Goal: Information Seeking & Learning: Check status

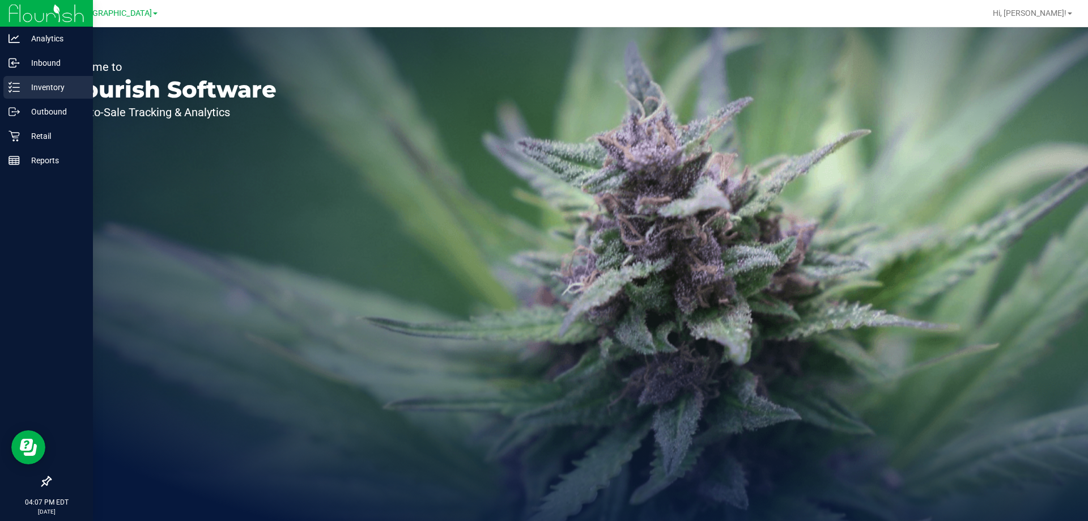
click at [52, 79] on div "Inventory" at bounding box center [48, 87] width 90 height 23
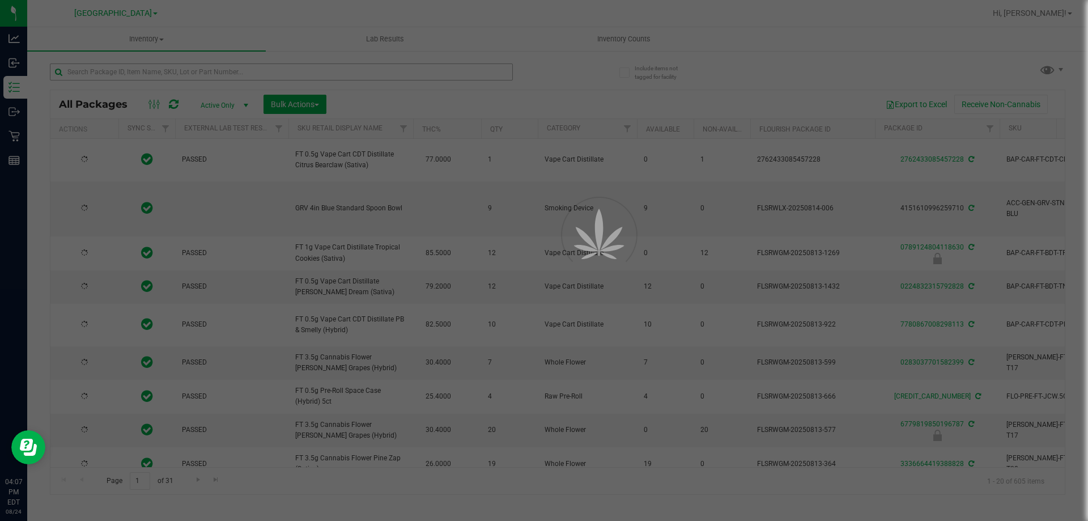
click at [184, 71] on div at bounding box center [544, 260] width 1088 height 521
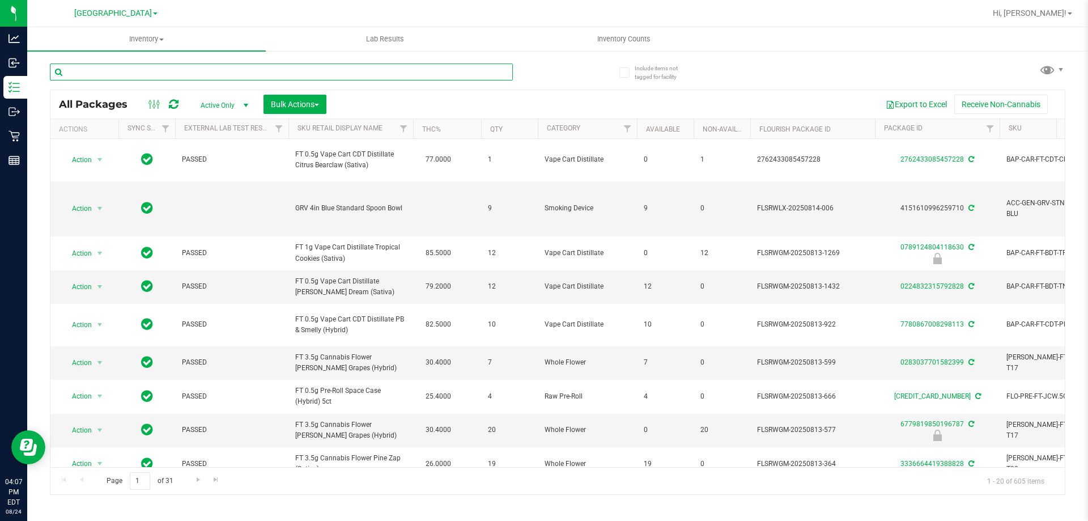
click at [184, 71] on input "text" at bounding box center [281, 71] width 463 height 17
type input "t"
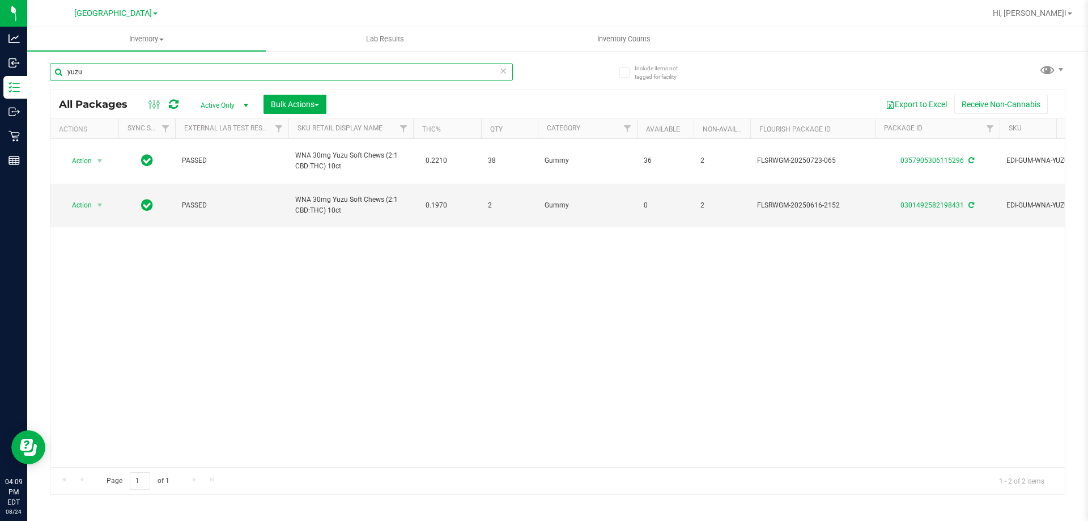
click at [266, 76] on input "yuzu" at bounding box center [281, 71] width 463 height 17
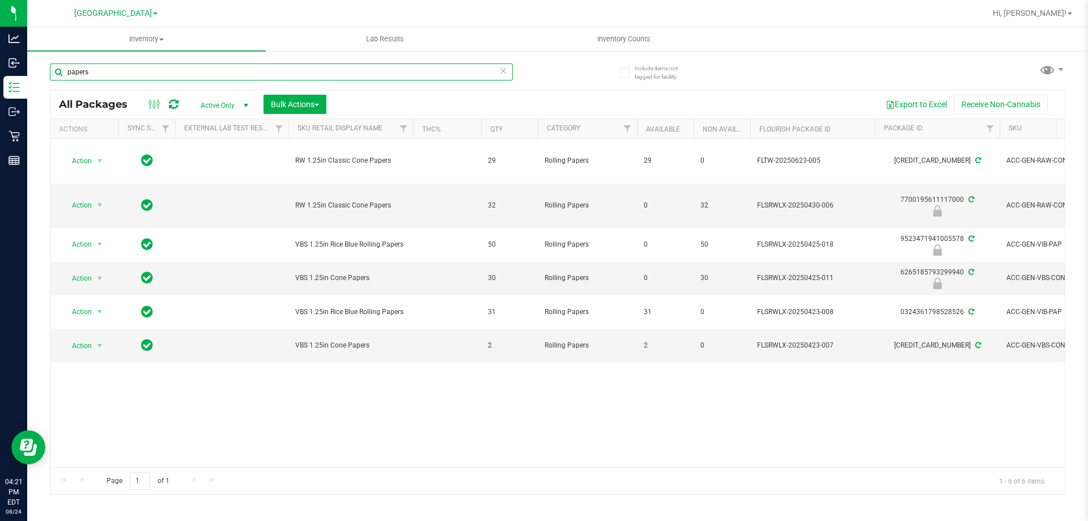
click at [154, 73] on input "papers" at bounding box center [281, 71] width 463 height 17
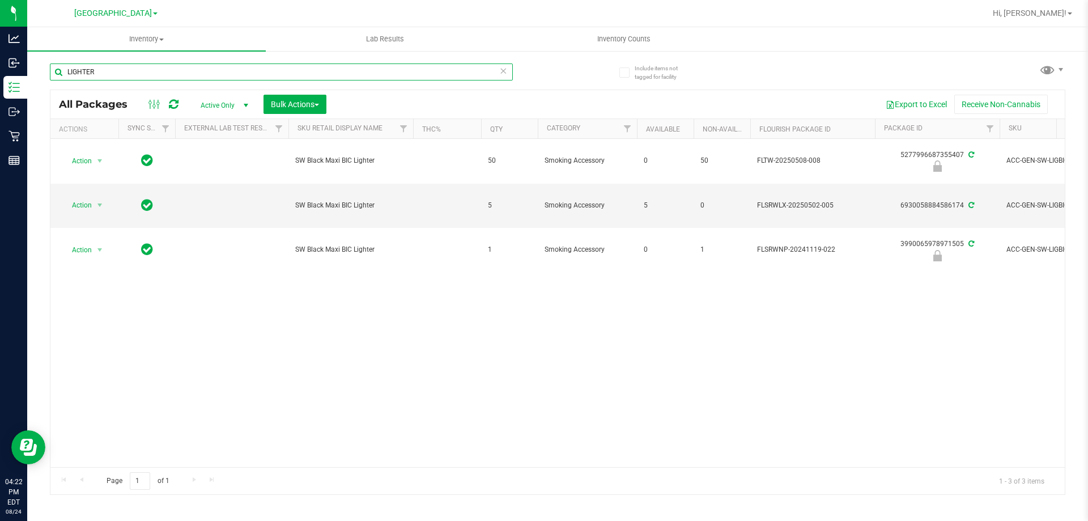
click at [337, 74] on input "LIGHTER" at bounding box center [281, 71] width 463 height 17
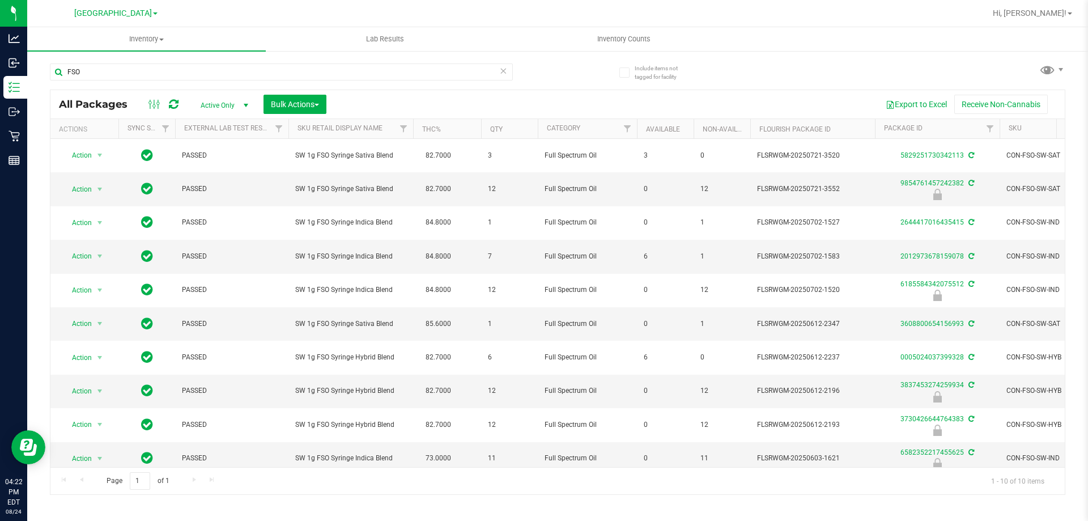
click at [391, 134] on th "Sku Retail Display Name" at bounding box center [350, 129] width 125 height 20
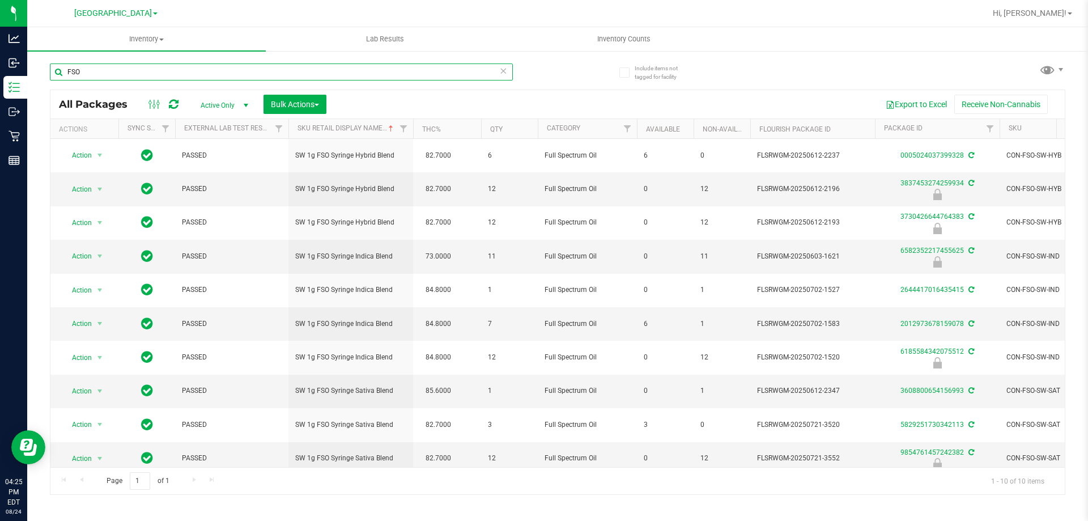
click at [349, 74] on input "FSO" at bounding box center [281, 71] width 463 height 17
type input "["
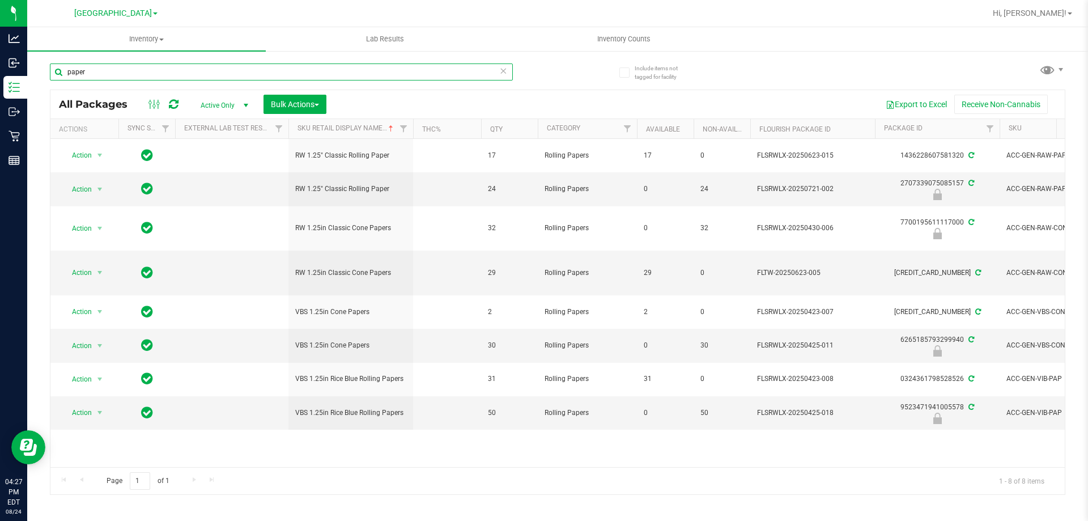
click at [289, 74] on input "paper" at bounding box center [281, 71] width 463 height 17
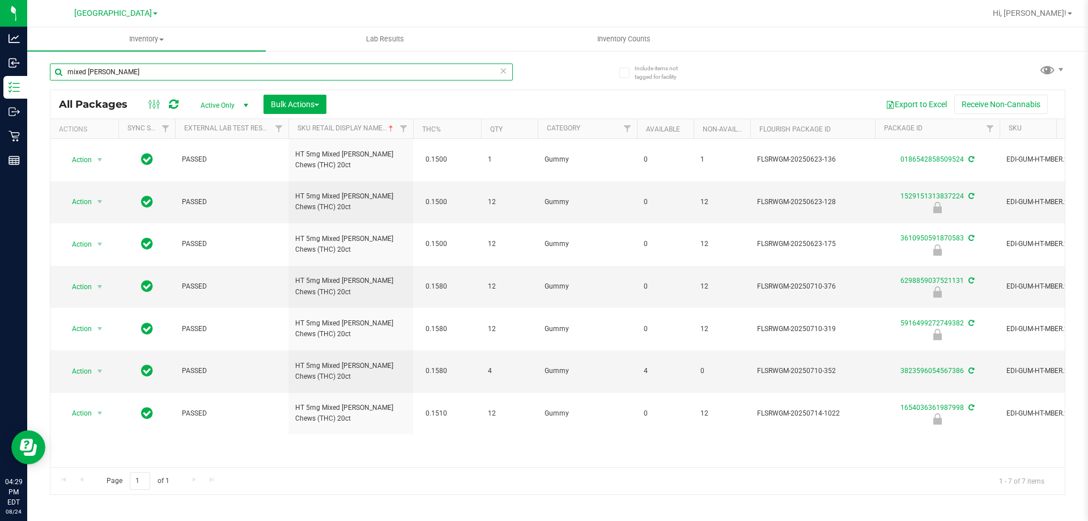
drag, startPoint x: 131, startPoint y: 71, endPoint x: 50, endPoint y: 67, distance: 81.1
click at [50, 67] on input "mixed berry" at bounding box center [281, 71] width 463 height 17
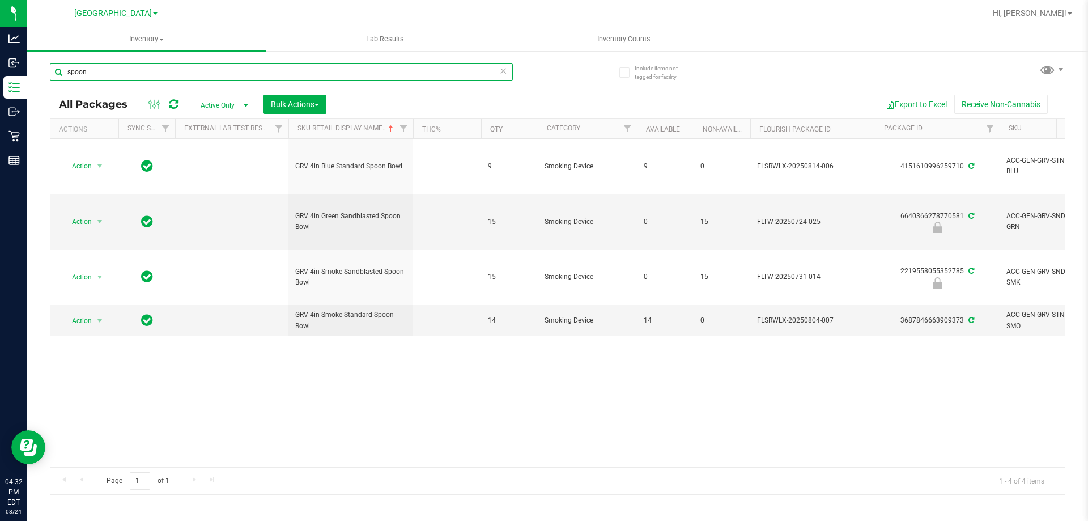
click at [165, 74] on input "spoon" at bounding box center [281, 71] width 463 height 17
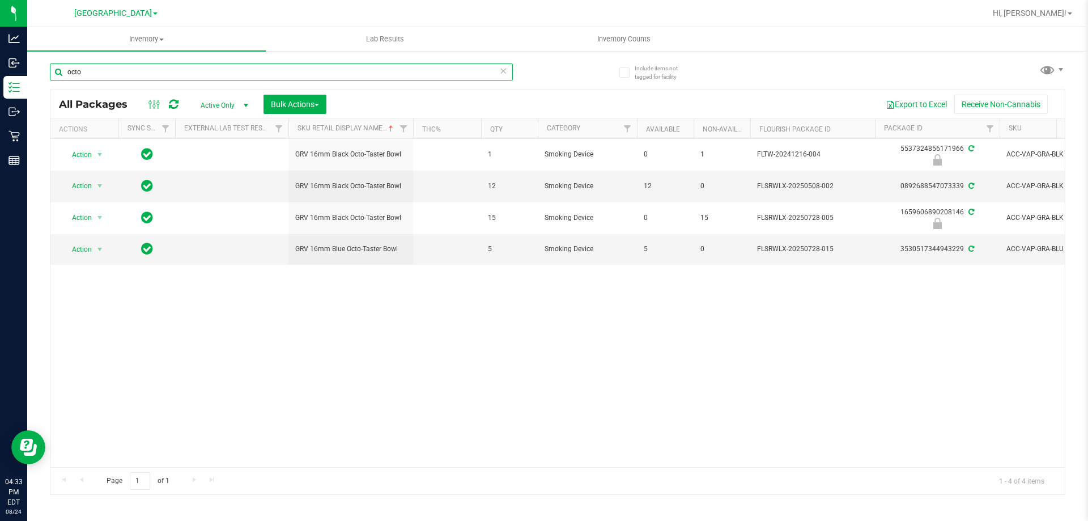
click at [418, 73] on input "octo" at bounding box center [281, 71] width 463 height 17
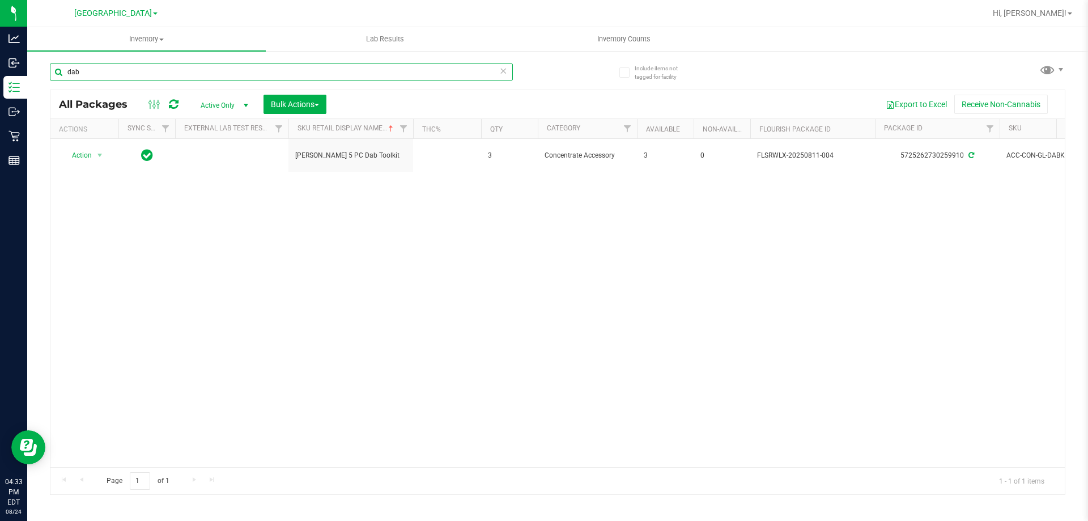
click at [271, 73] on input "dab" at bounding box center [281, 71] width 463 height 17
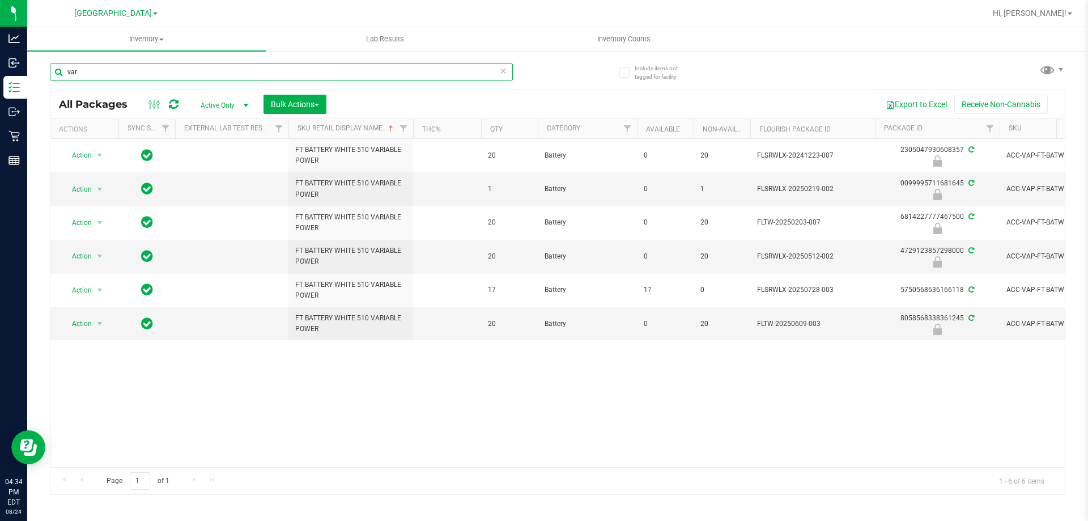
click at [263, 69] on input "var" at bounding box center [281, 71] width 463 height 17
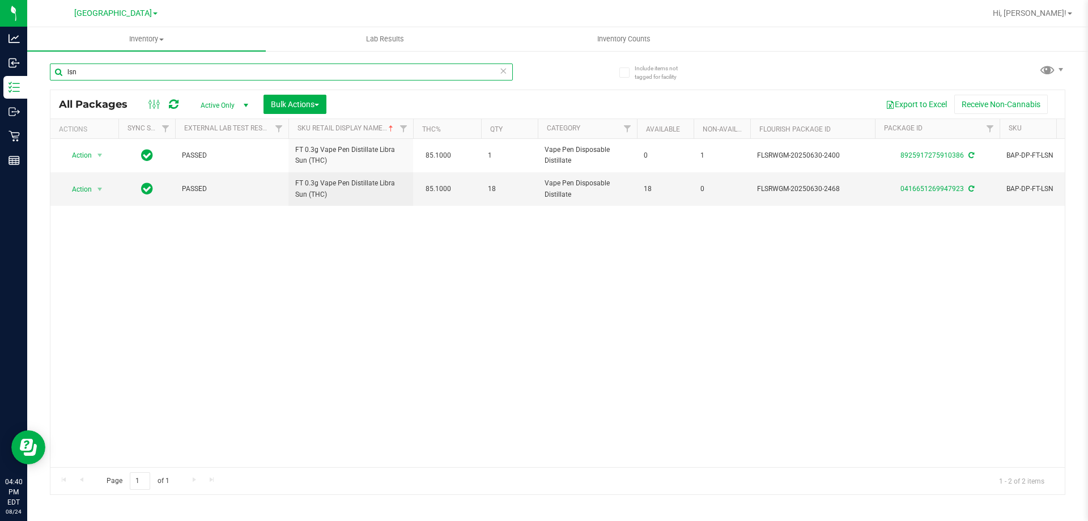
click at [258, 75] on input "lsn" at bounding box center [281, 71] width 463 height 17
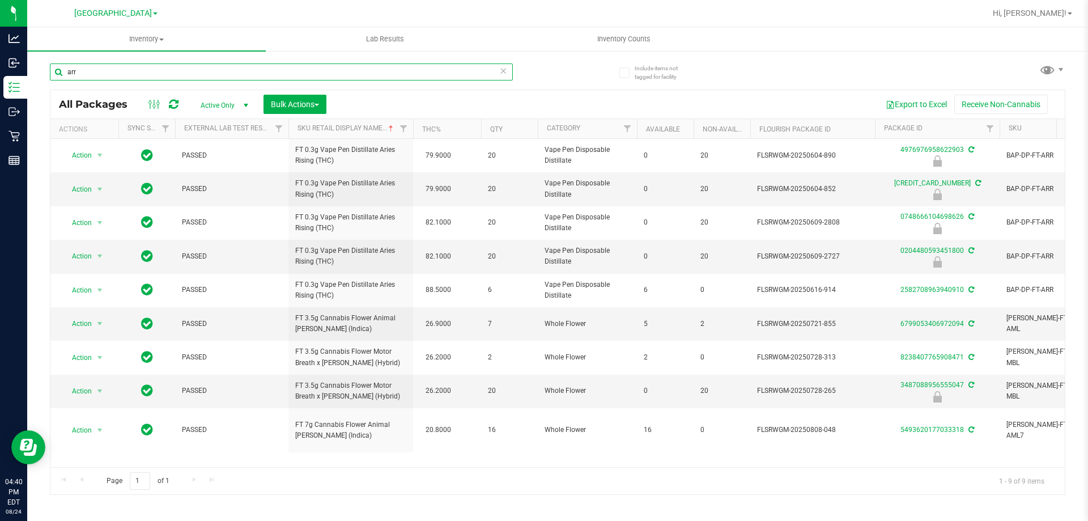
type input "arr"
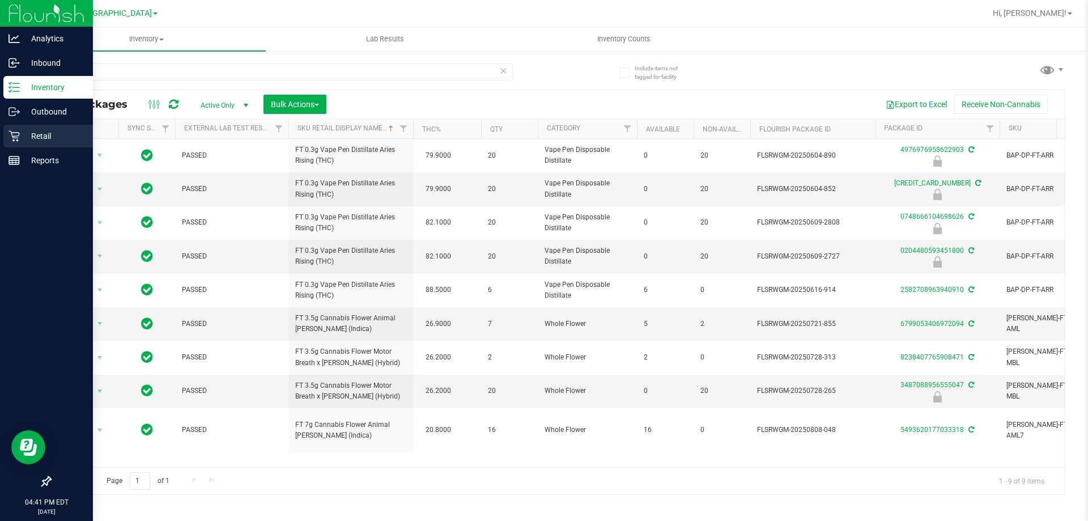
click at [27, 130] on p "Retail" at bounding box center [54, 136] width 68 height 14
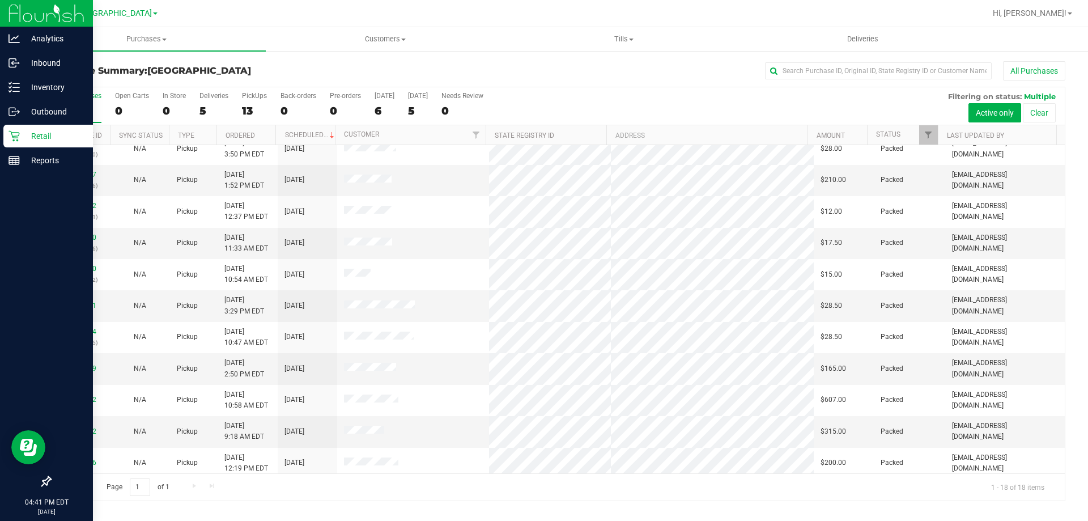
scroll to position [180, 0]
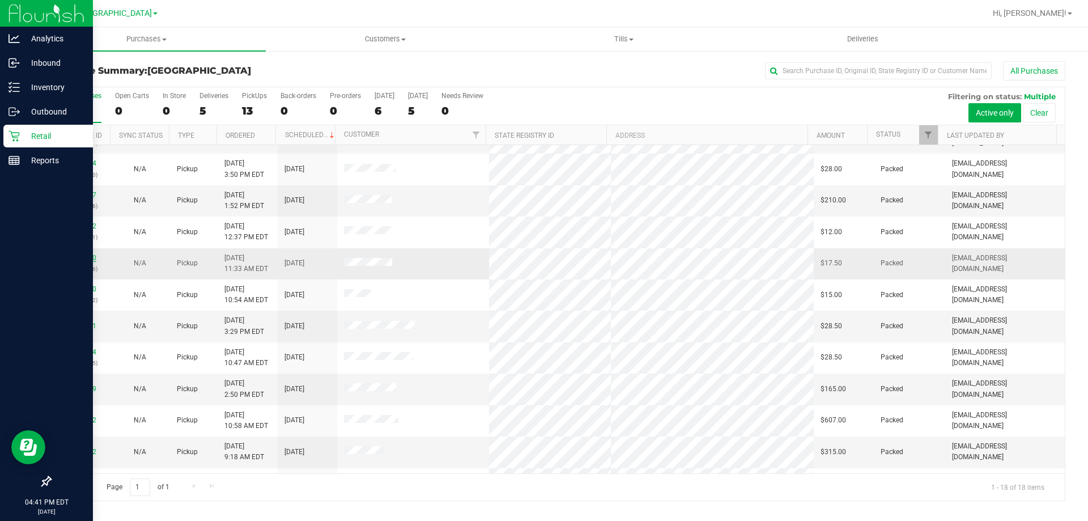
click at [74, 257] on link "11838490" at bounding box center [81, 258] width 32 height 8
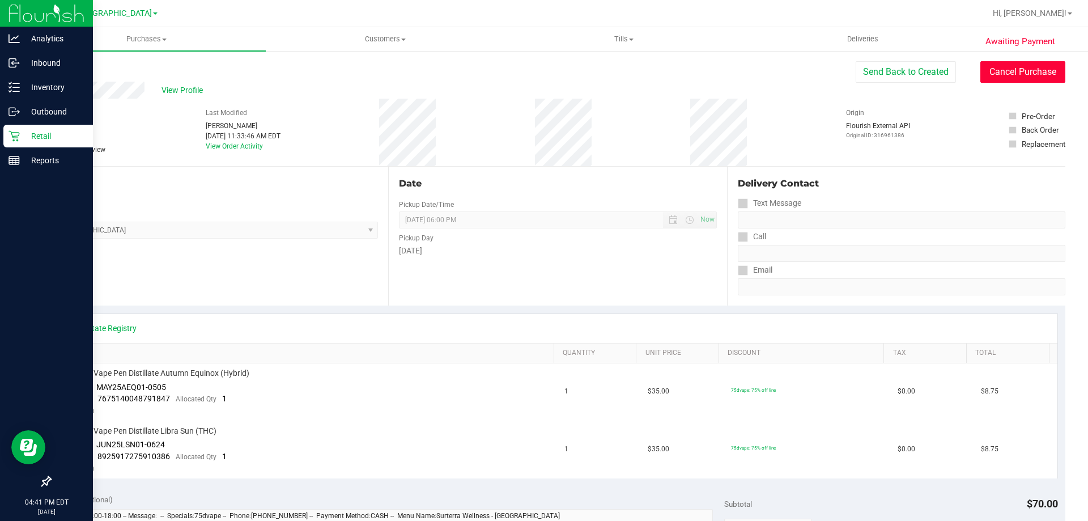
click at [1032, 75] on button "Cancel Purchase" at bounding box center [1022, 72] width 85 height 22
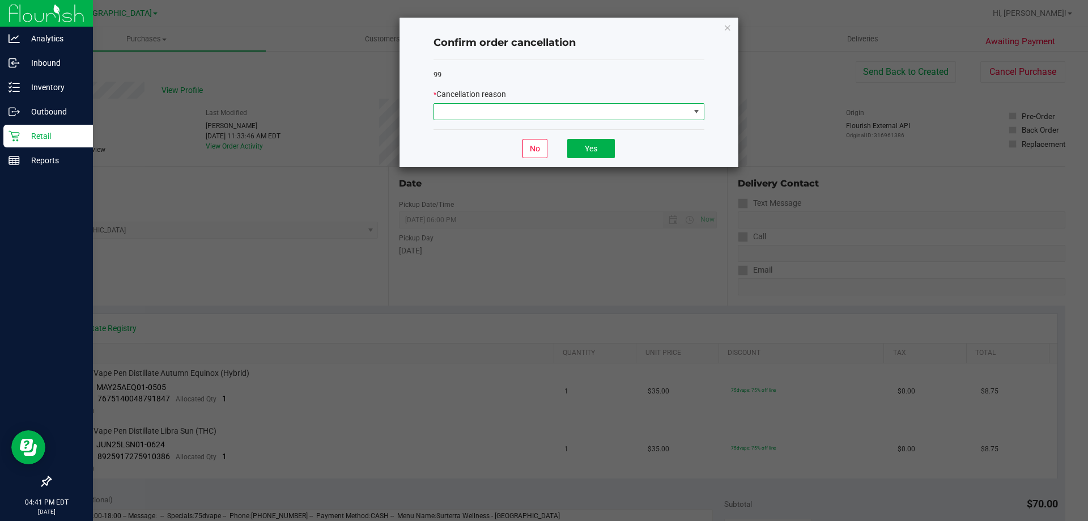
click at [626, 109] on span at bounding box center [561, 112] width 255 height 16
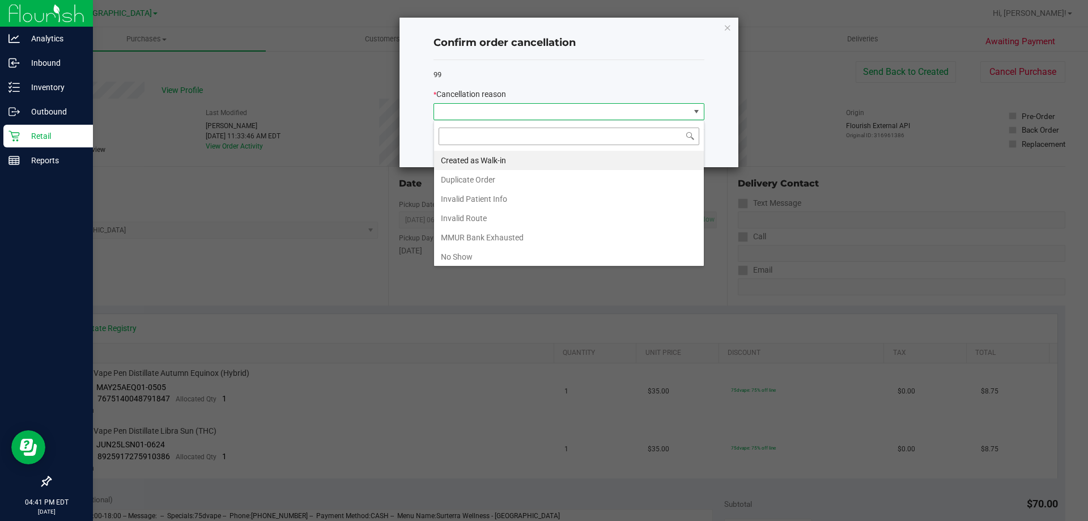
scroll to position [17, 271]
click at [559, 173] on li "Duplicate Order" at bounding box center [569, 179] width 270 height 19
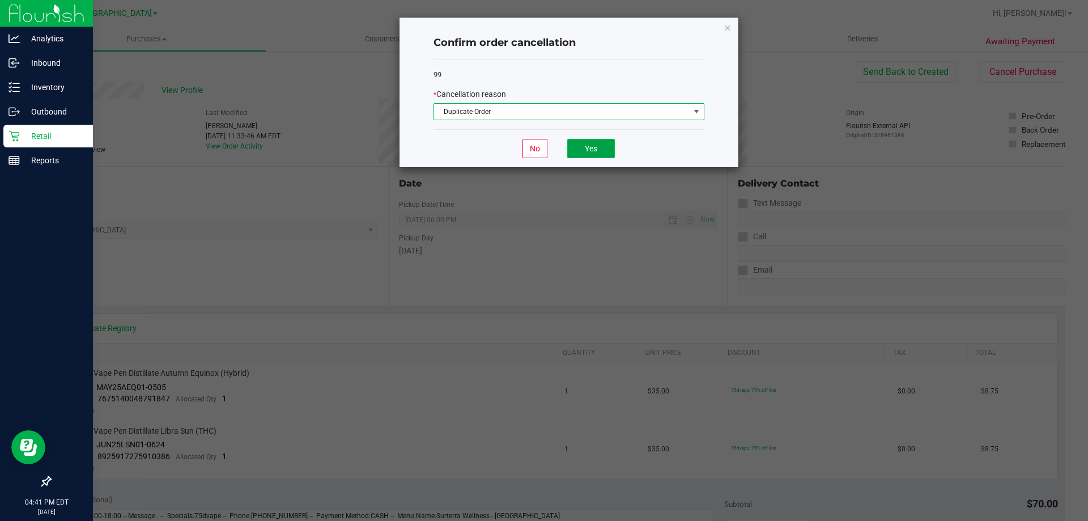
click at [590, 156] on button "Yes" at bounding box center [591, 148] width 48 height 19
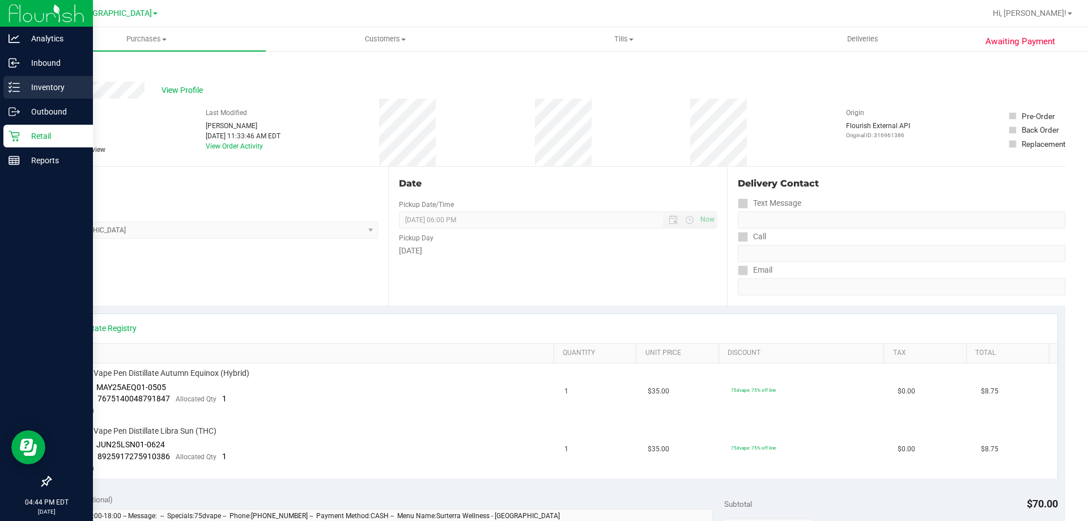
click at [27, 90] on p "Inventory" at bounding box center [54, 87] width 68 height 14
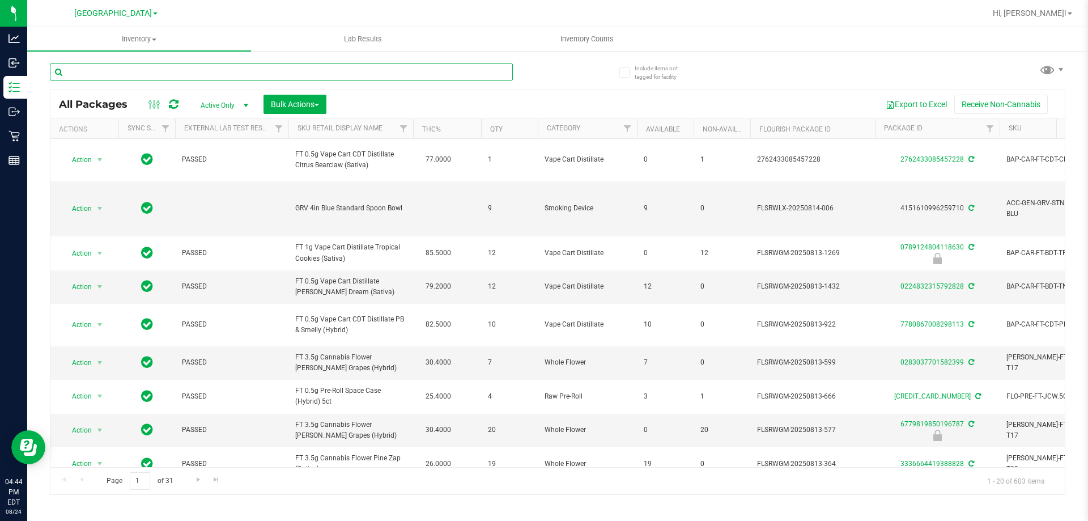
click at [139, 73] on input "text" at bounding box center [281, 71] width 463 height 17
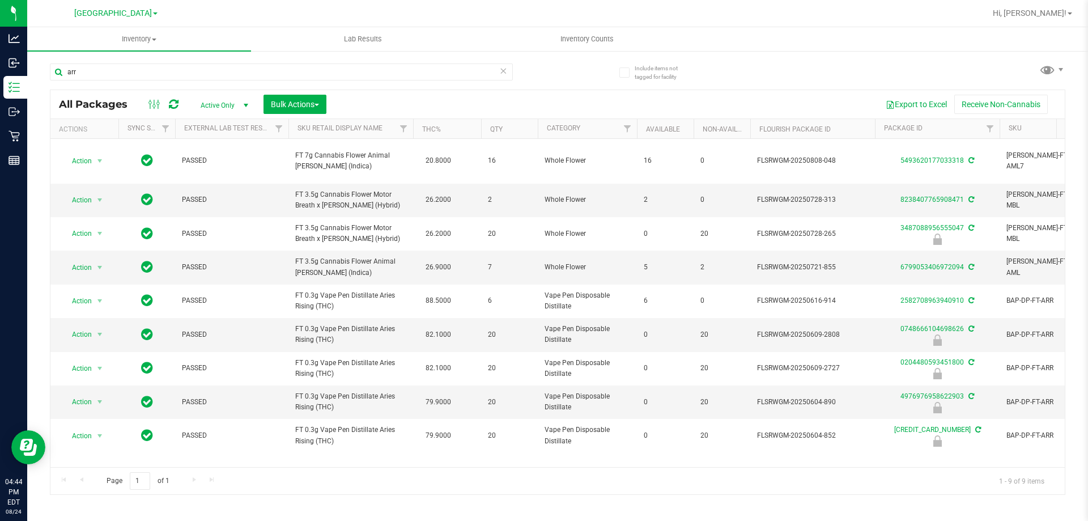
click at [388, 126] on th "Sku Retail Display Name" at bounding box center [350, 129] width 125 height 20
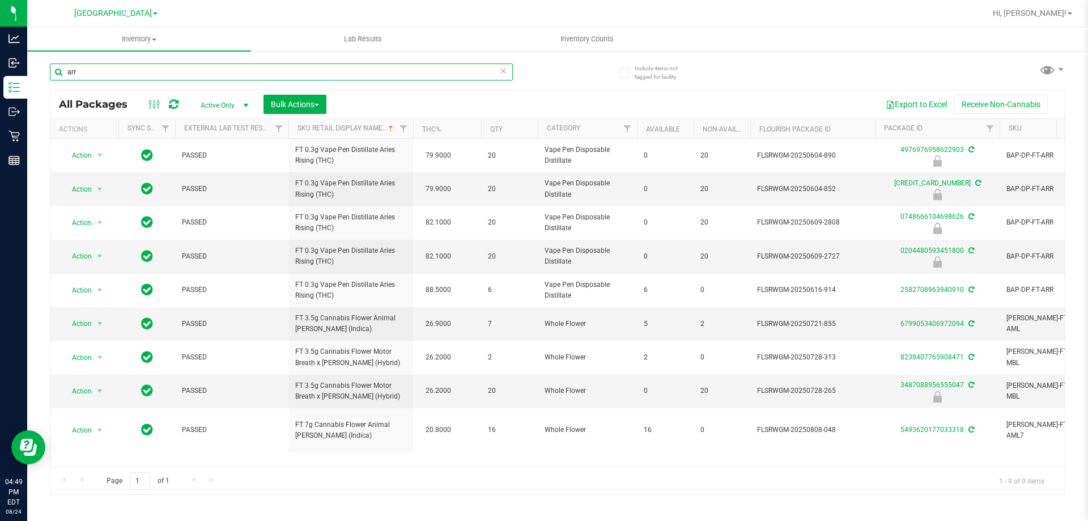
click at [420, 65] on input "arr" at bounding box center [281, 71] width 463 height 17
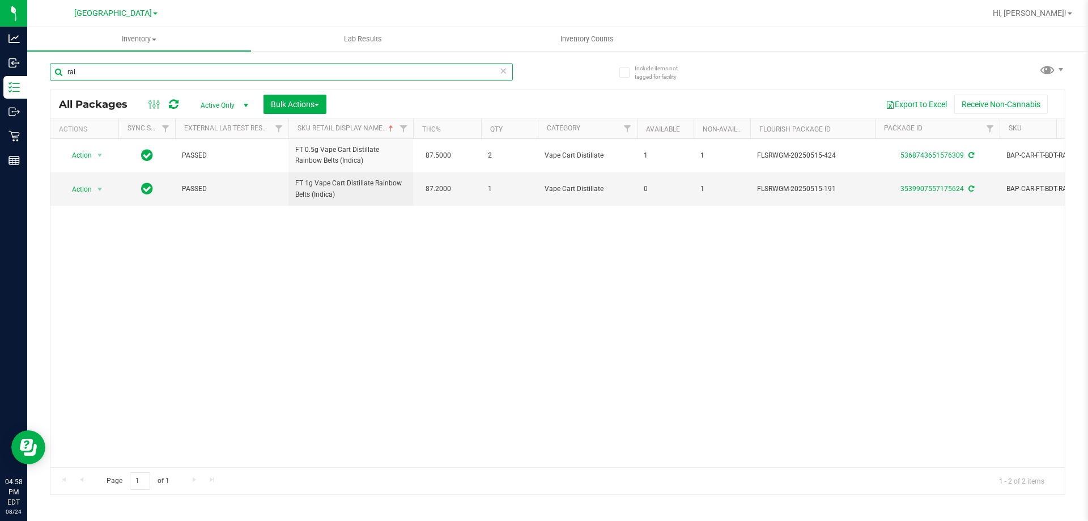
click at [263, 70] on input "rai" at bounding box center [281, 71] width 463 height 17
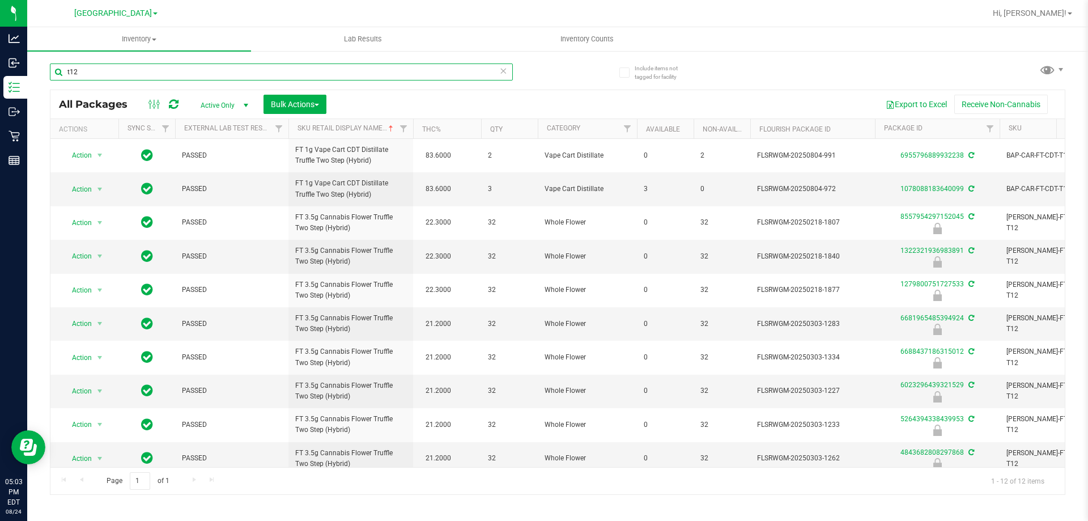
click at [357, 69] on input "t12" at bounding box center [281, 71] width 463 height 17
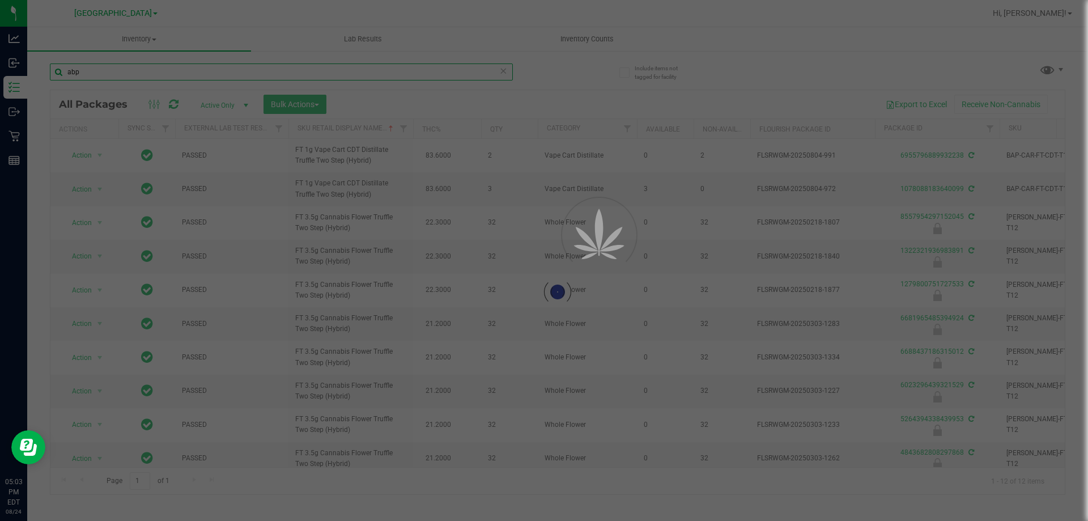
type input "abp"
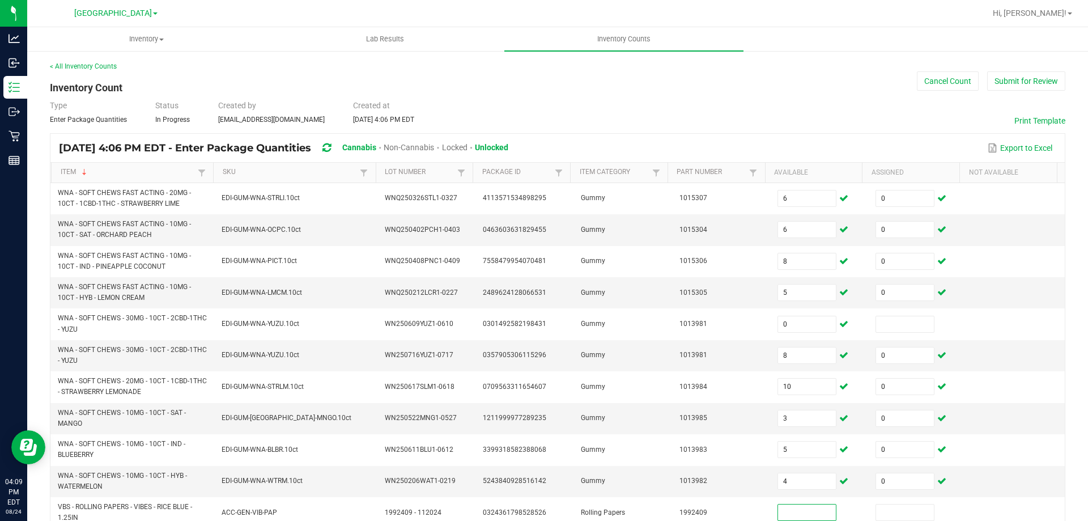
scroll to position [330, 0]
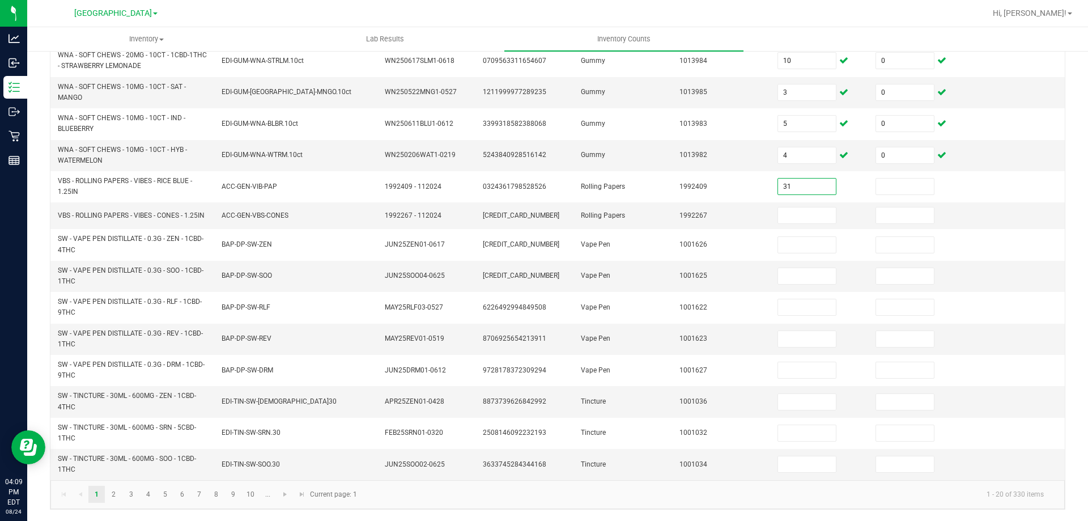
type input "31"
type input "0"
type input "2"
type input "0"
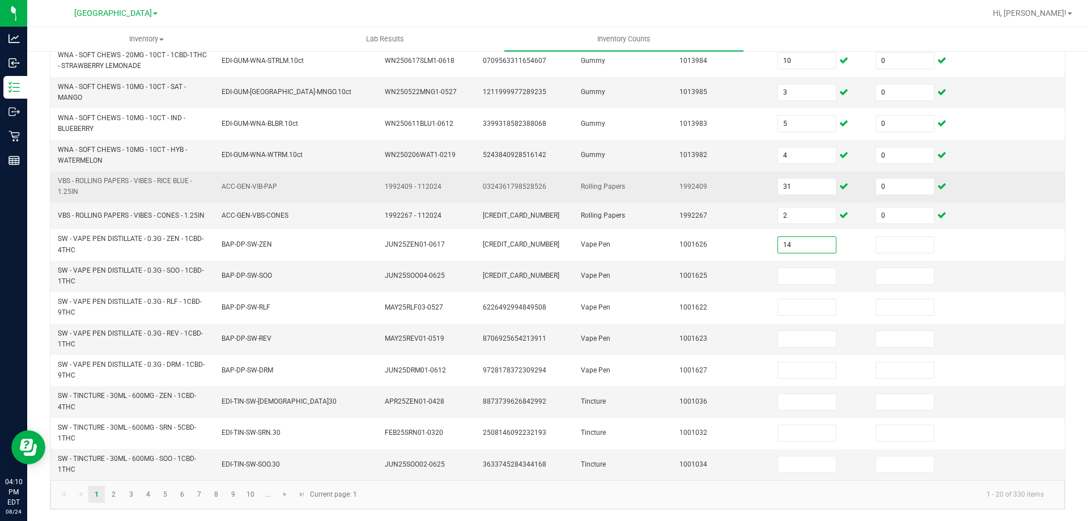
type input "14"
type input "0"
type input "1"
type input "0"
type input "5"
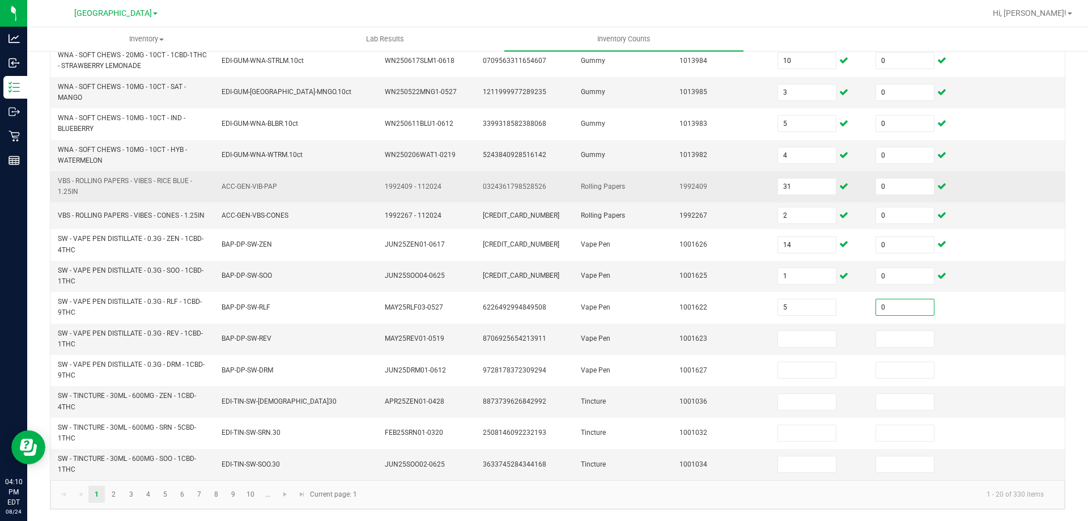
type input "0"
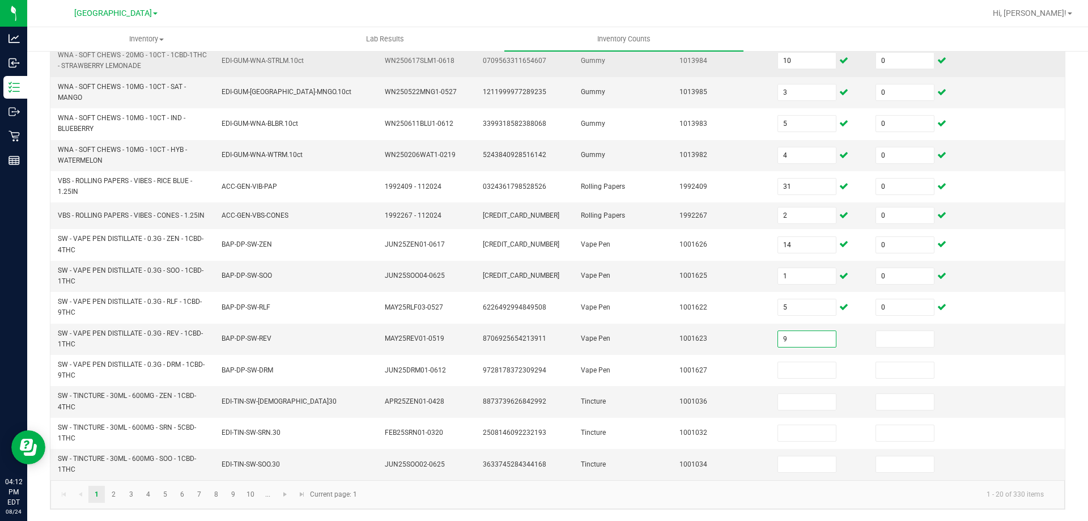
type input "9"
type input "0"
type input "18"
type input "0"
type input "4"
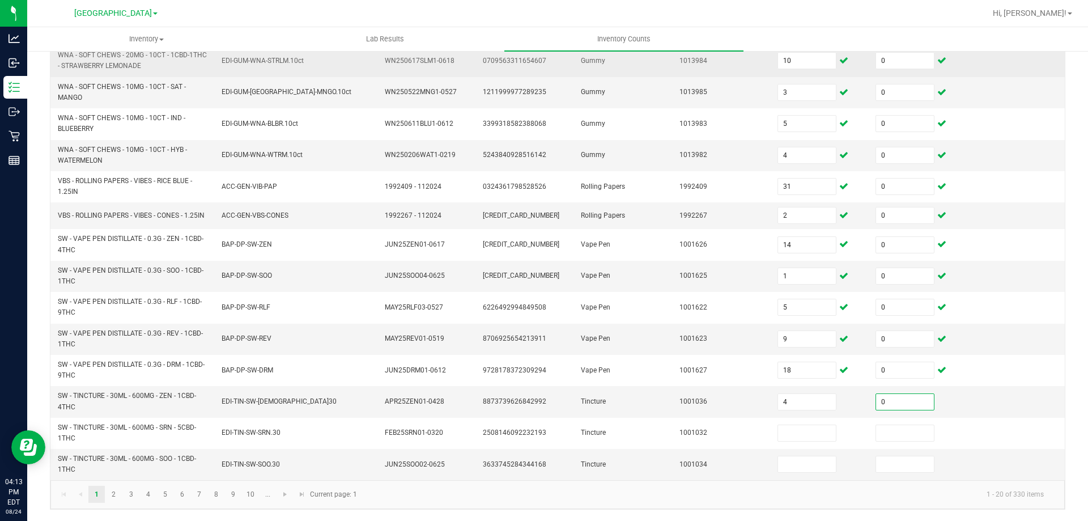
type input "0"
type input "3"
type input "0"
type input "5"
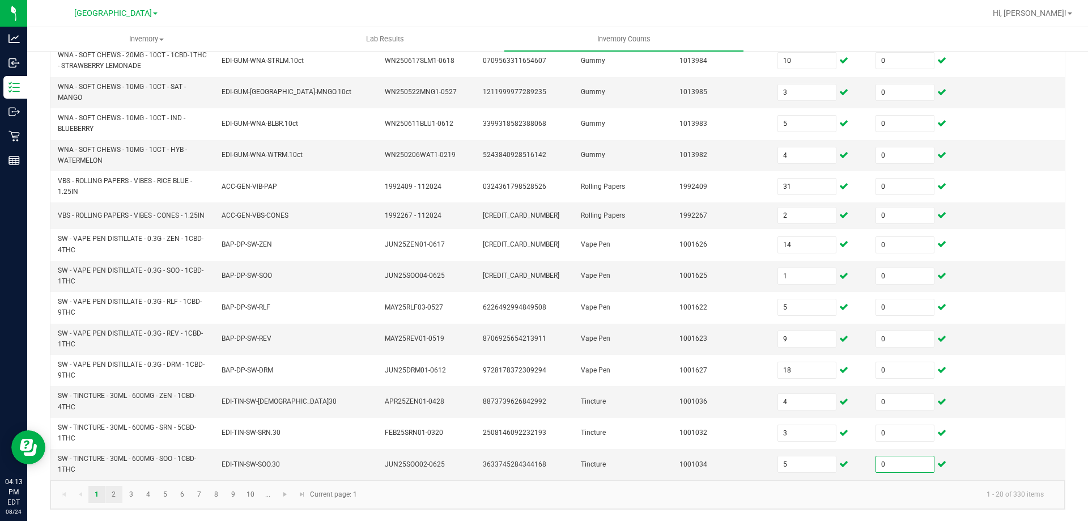
type input "0"
click at [115, 495] on link "2" at bounding box center [113, 494] width 16 height 17
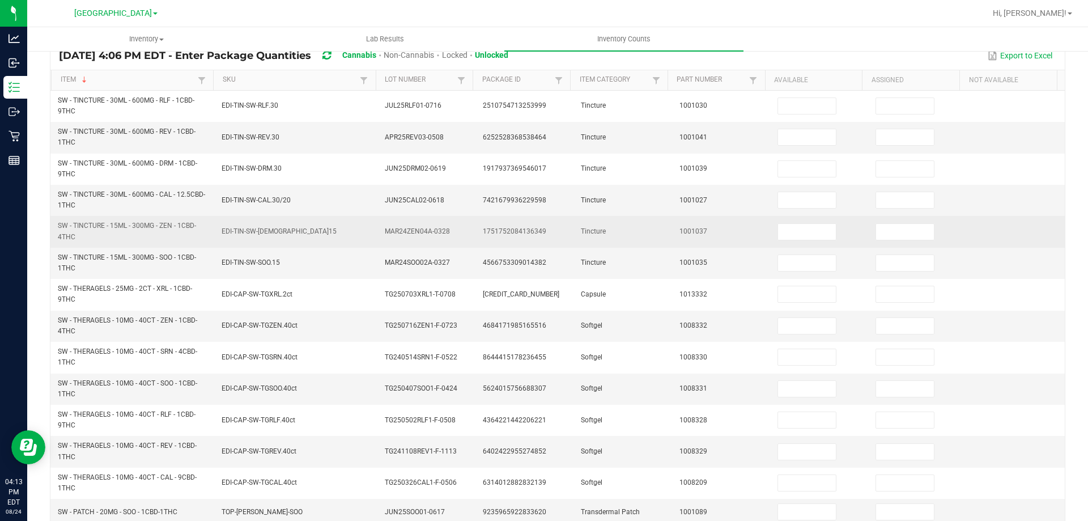
scroll to position [85, 0]
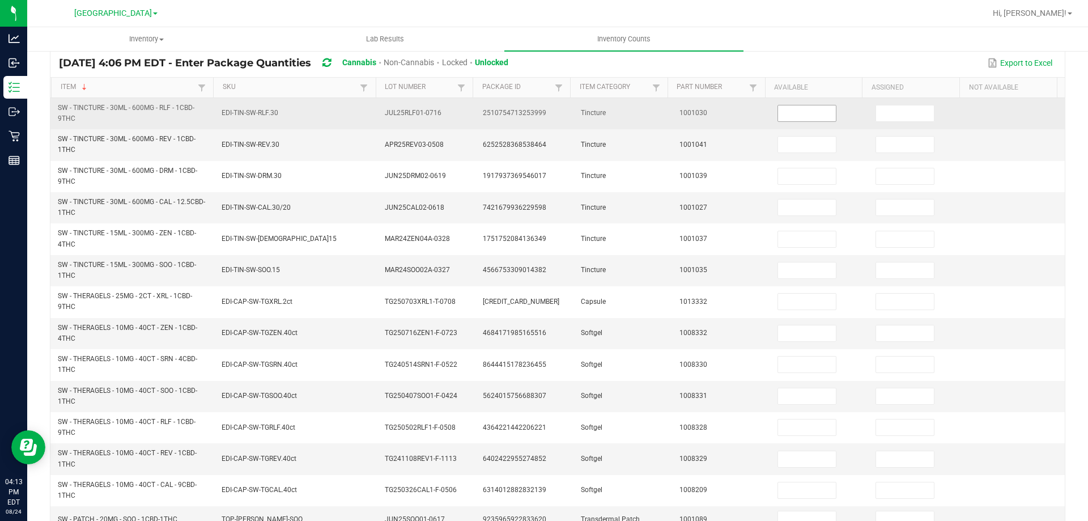
click at [791, 113] on input at bounding box center [807, 113] width 58 height 16
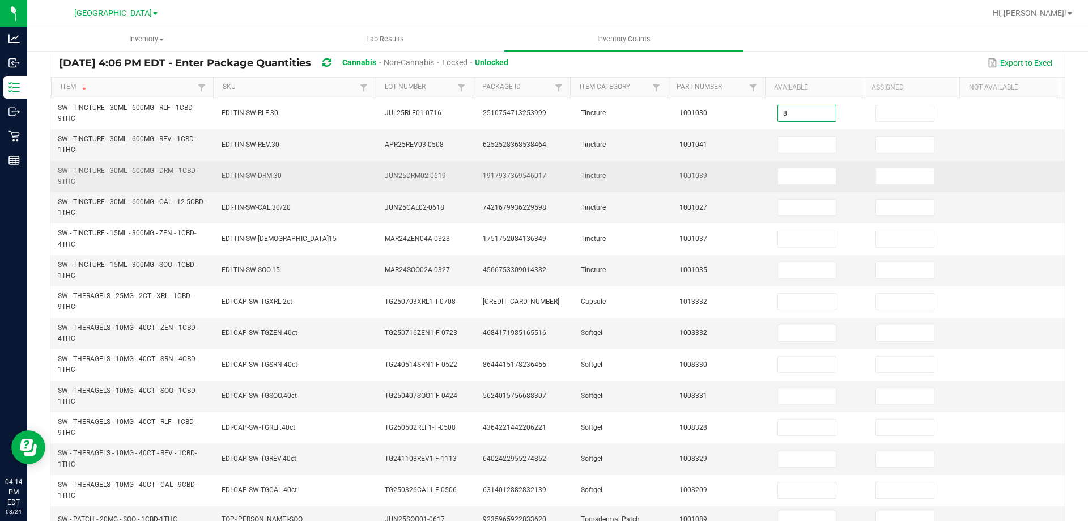
type input "8"
type input "0"
type input "7"
type input "0"
type input "3"
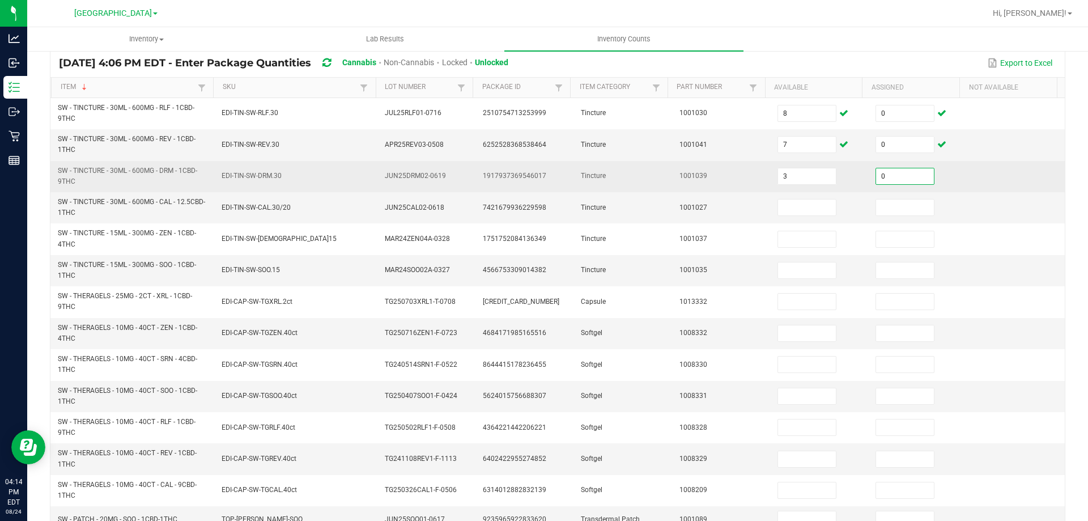
type input "0"
type input "4"
type input "0"
type input "1"
type input "0"
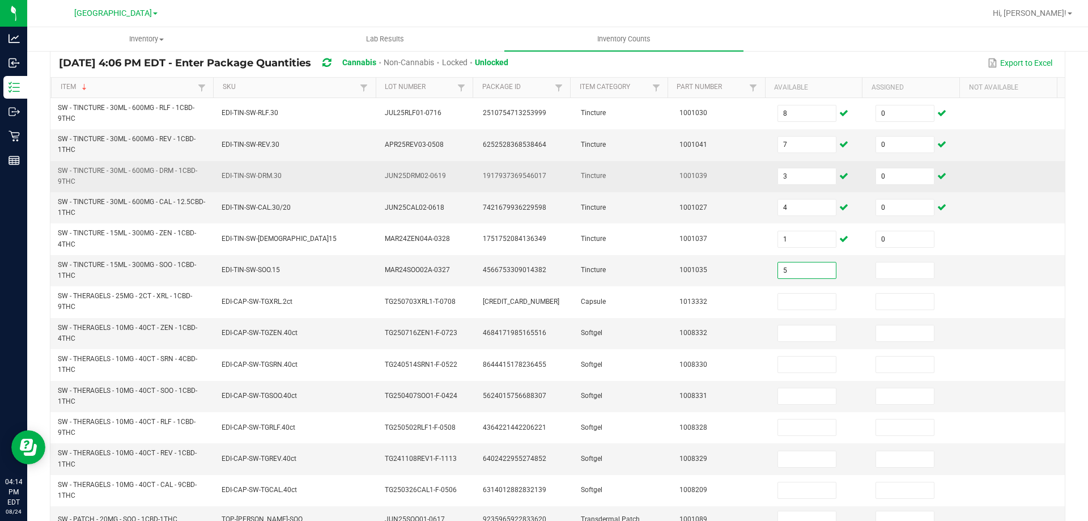
type input "5"
type input "0"
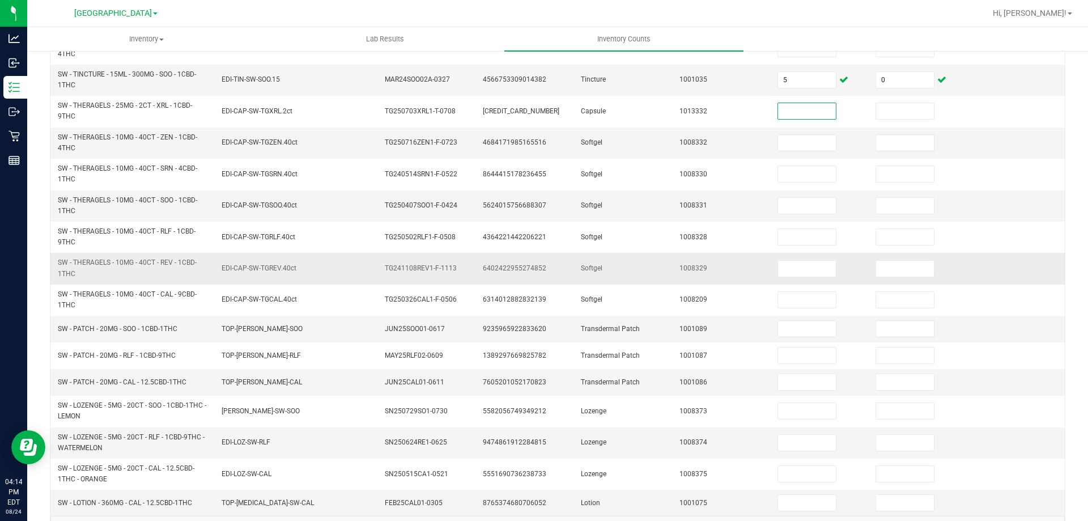
scroll to position [255, 0]
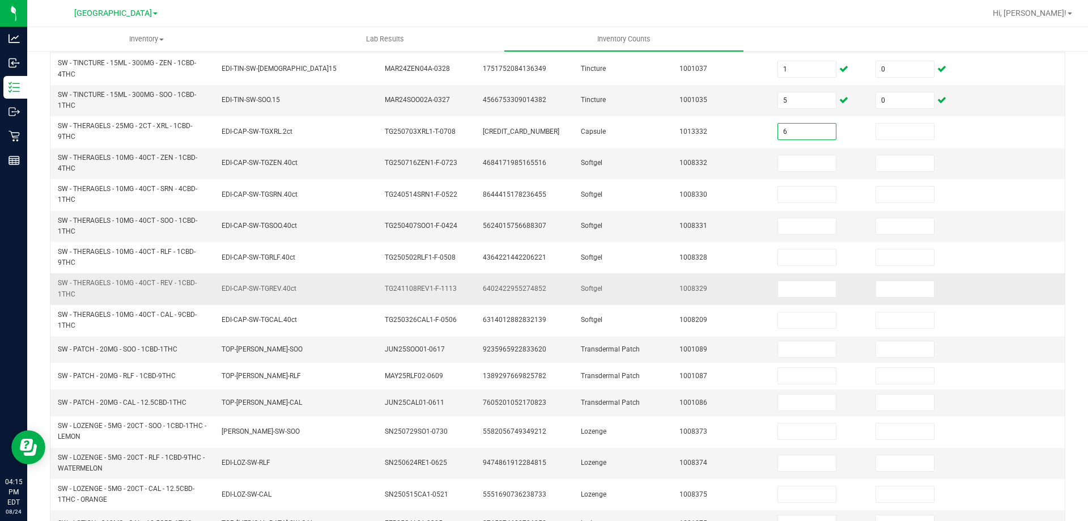
type input "6"
type input "0"
type input "2"
type input "0"
type input "3"
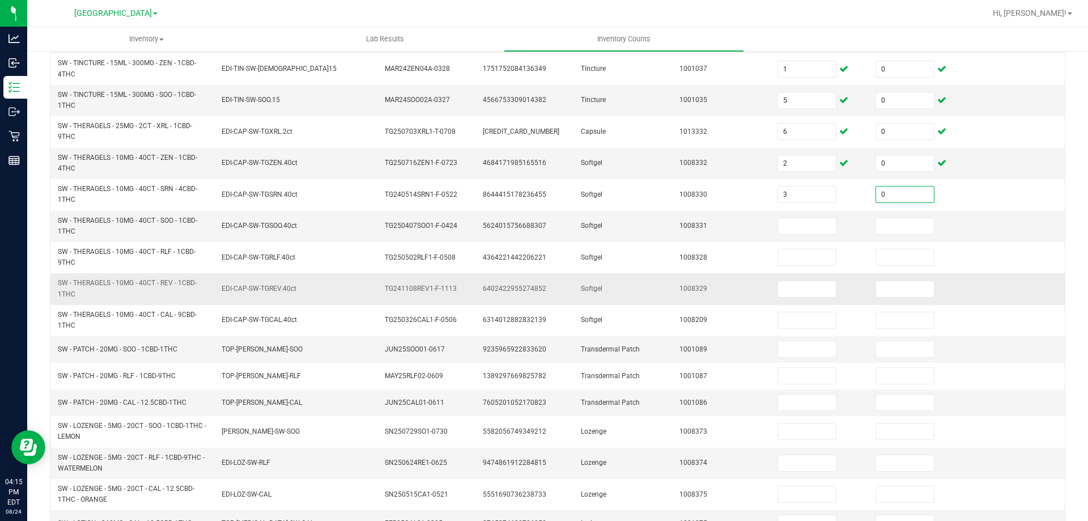
type input "0"
type input "5"
type input "0"
type input "3"
type input "0"
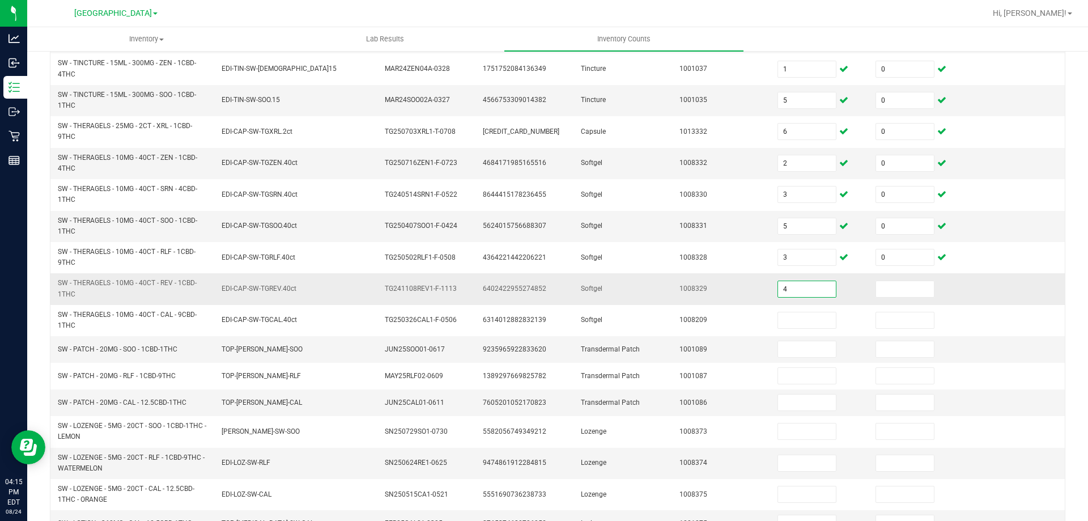
type input "4"
type input "0"
type input "2"
type input "0"
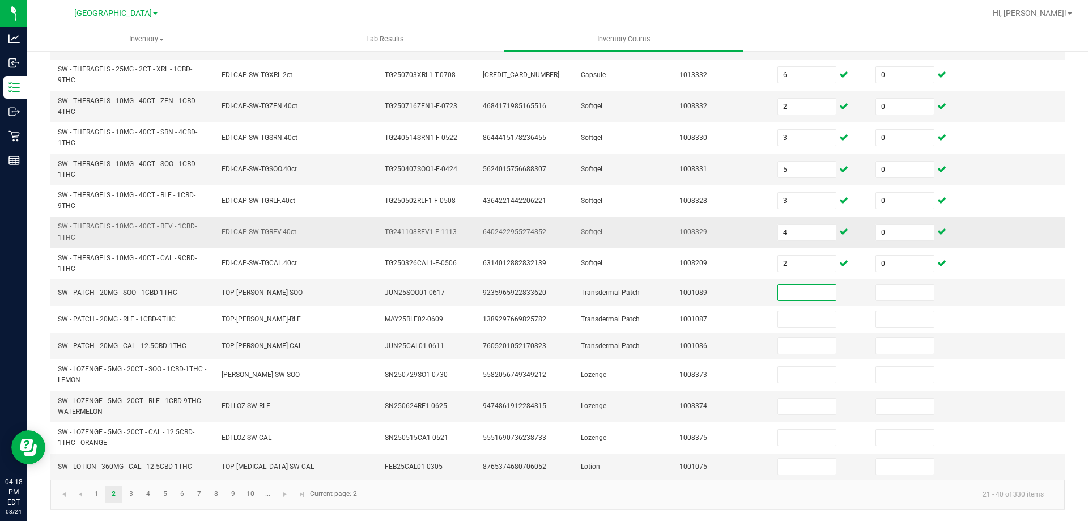
scroll to position [310, 0]
type input "4"
type input "0"
type input "14"
type input "0"
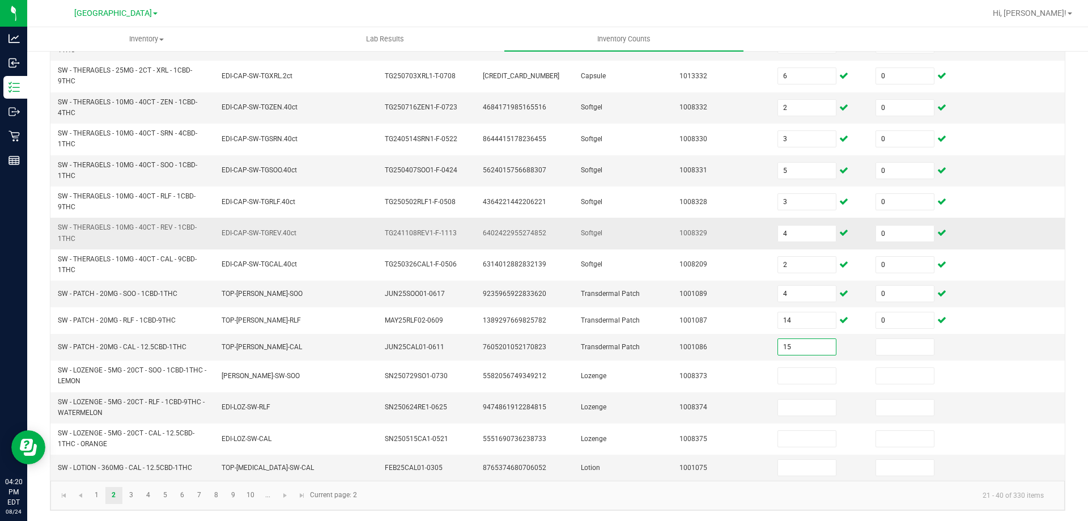
type input "15"
type input "0"
type input "19"
type input "0"
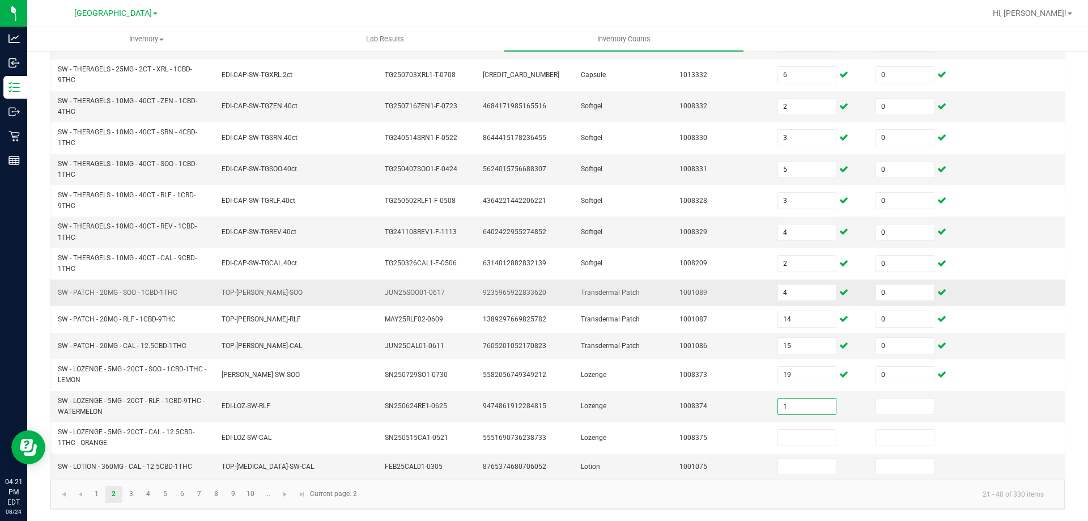
type input "1"
type input "0"
type input "9"
type input "0"
type input "1"
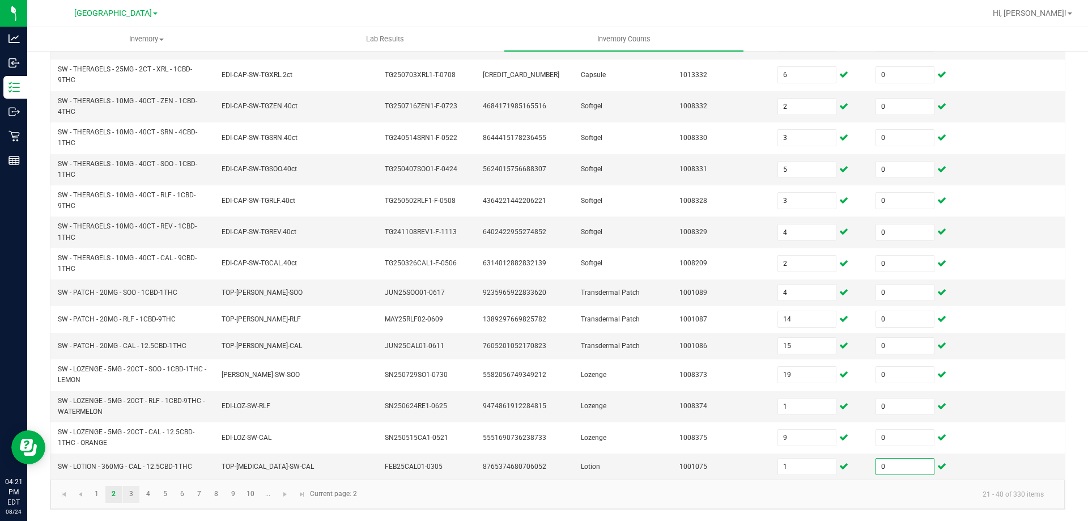
type input "0"
click at [130, 497] on link "3" at bounding box center [131, 494] width 16 height 17
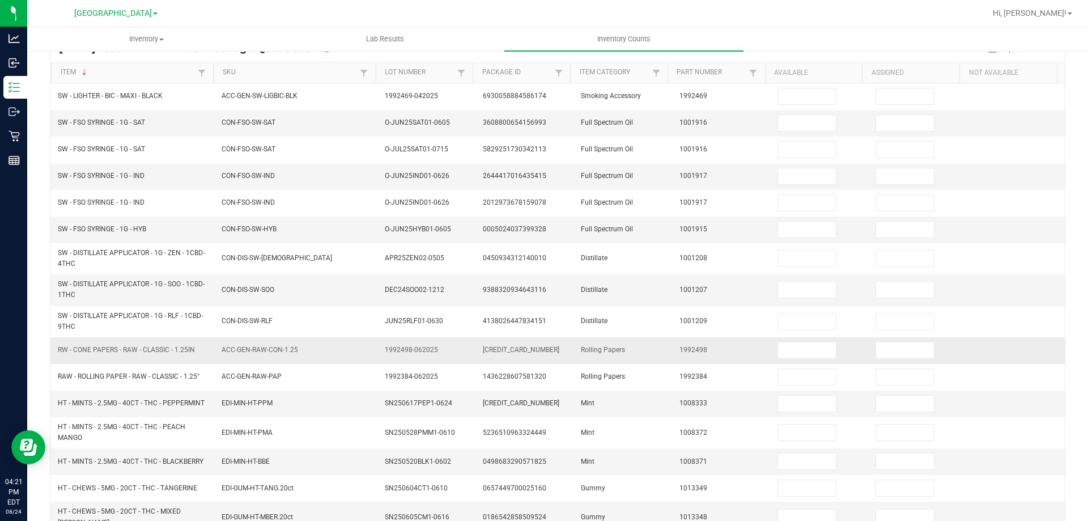
scroll to position [94, 0]
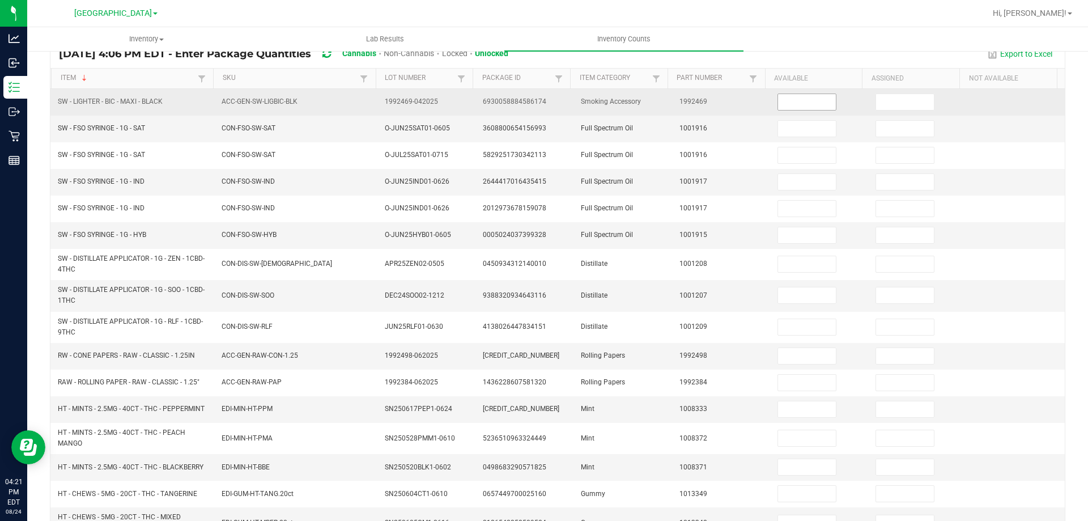
click at [797, 107] on input at bounding box center [807, 102] width 58 height 16
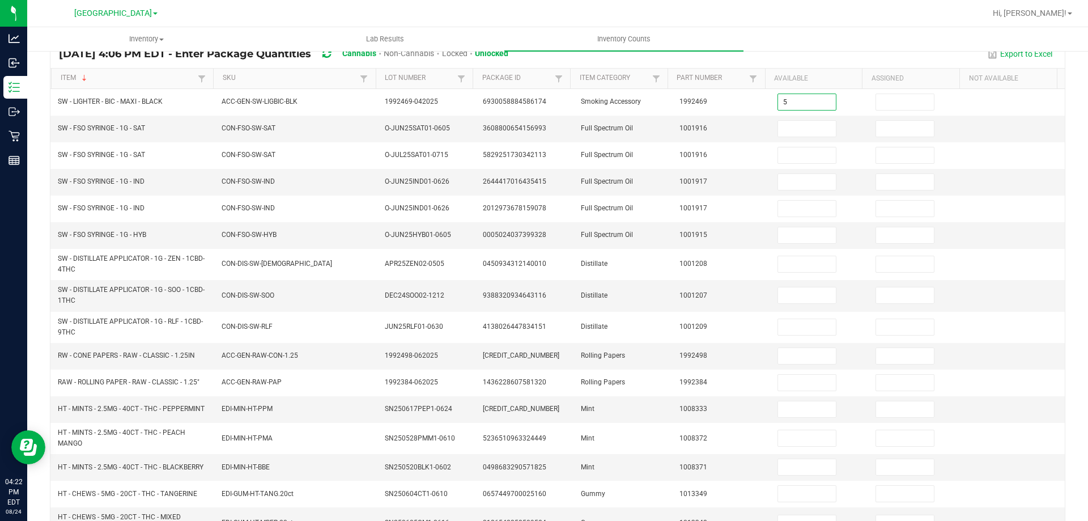
type input "5"
type input "0"
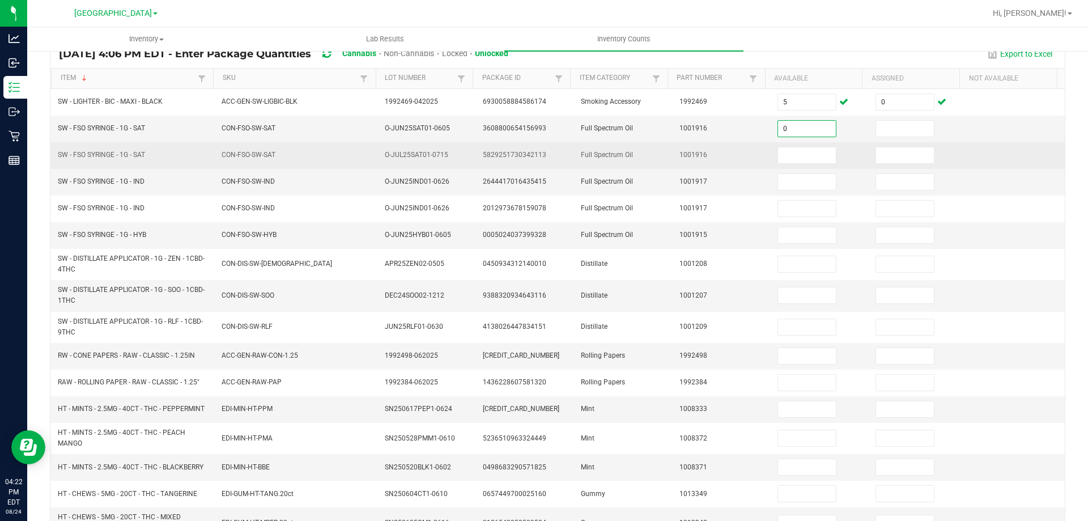
type input "0"
type input "3"
type input "0"
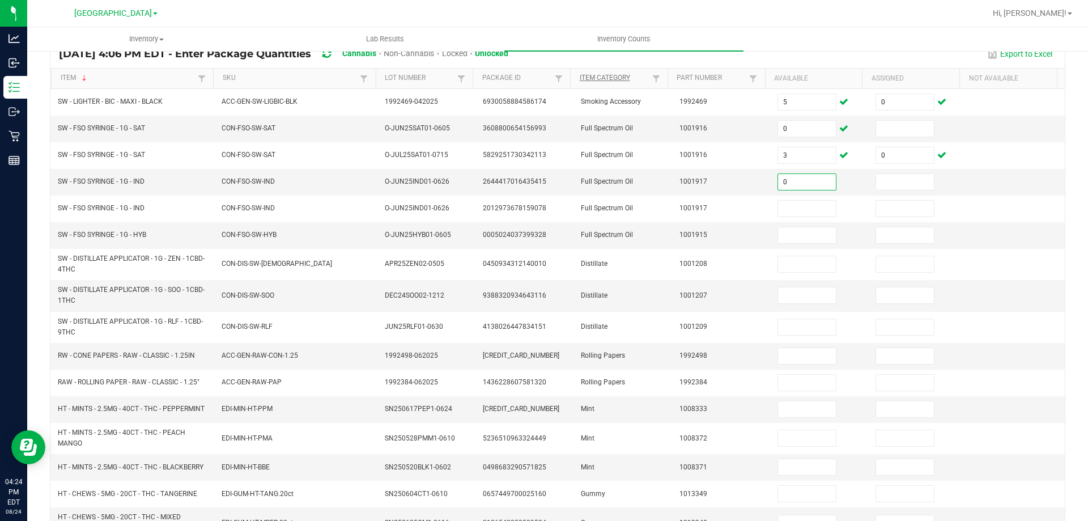
type input "0"
type input "6"
type input "0"
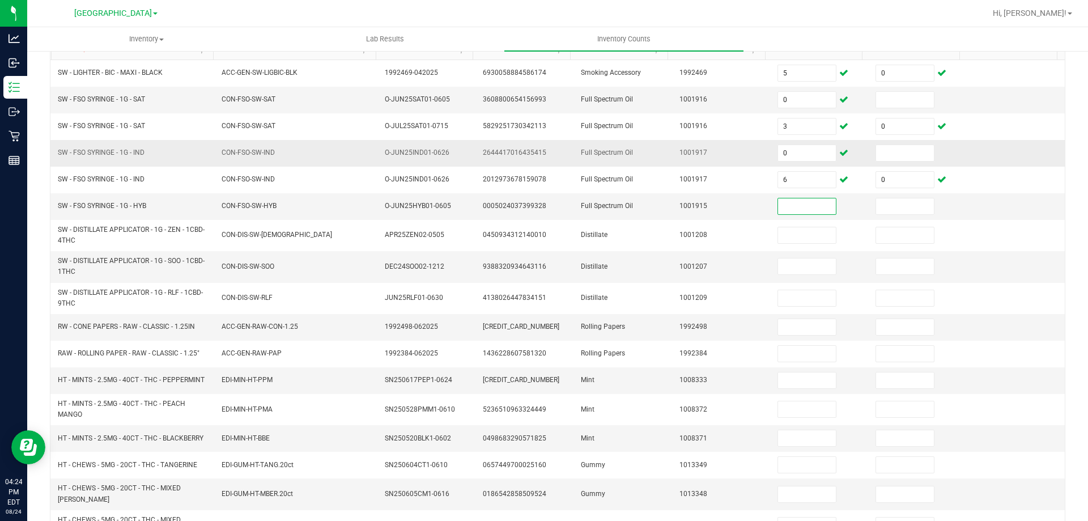
scroll to position [151, 0]
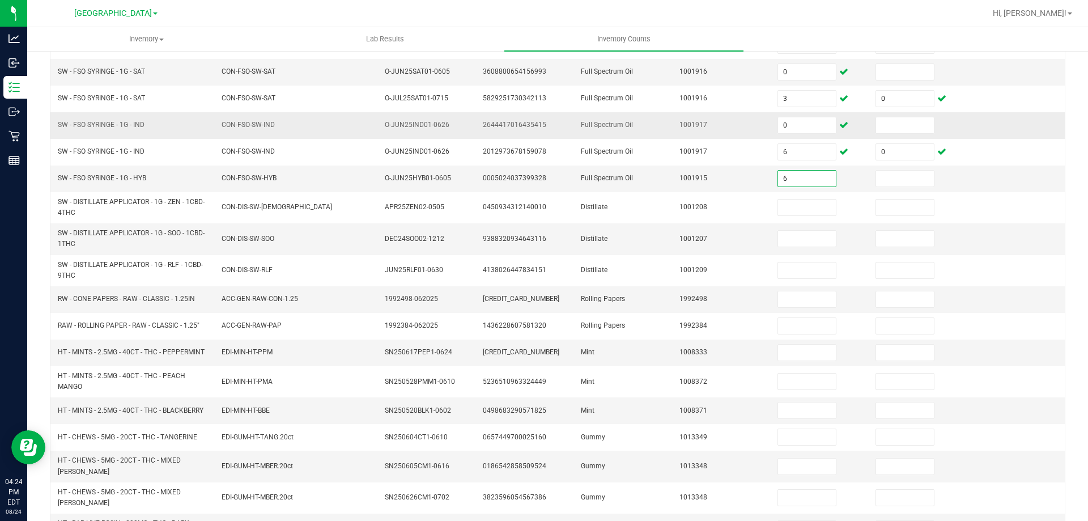
type input "6"
type input "0"
type input "3"
type input "0"
type input "11"
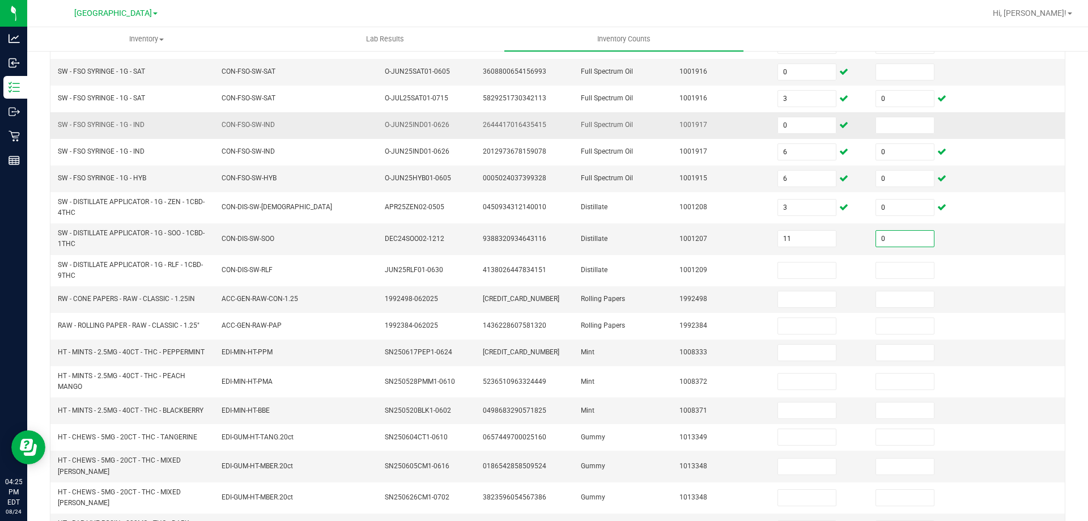
type input "0"
type input "7"
type input "0"
type input "29"
type input "0"
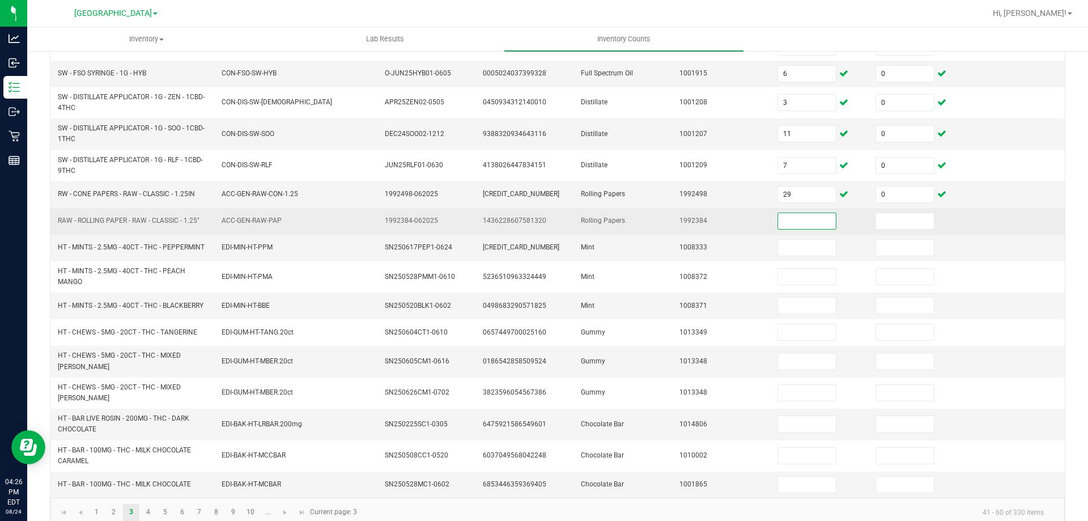
scroll to position [264, 0]
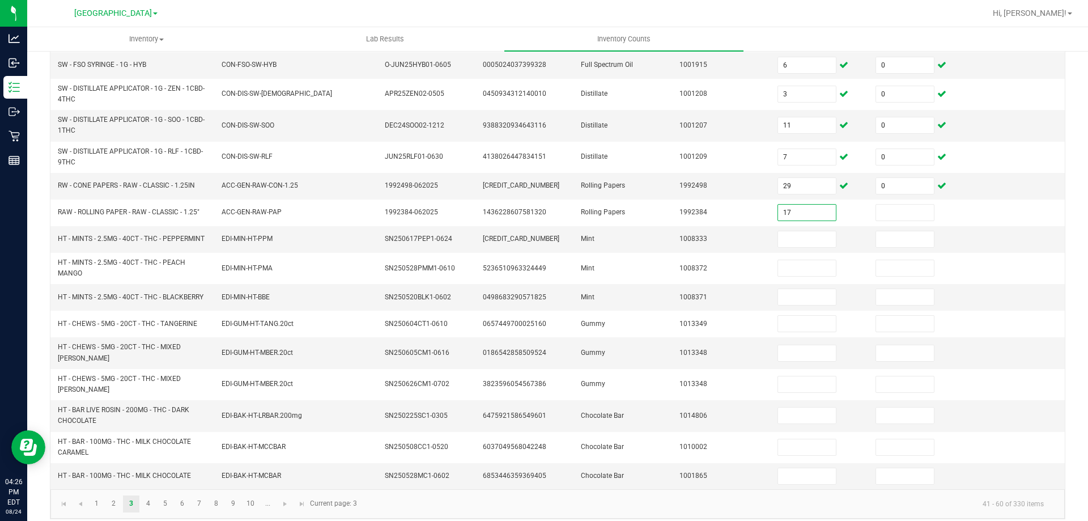
type input "17"
type input "0"
type input "11"
type input "0"
type input "9"
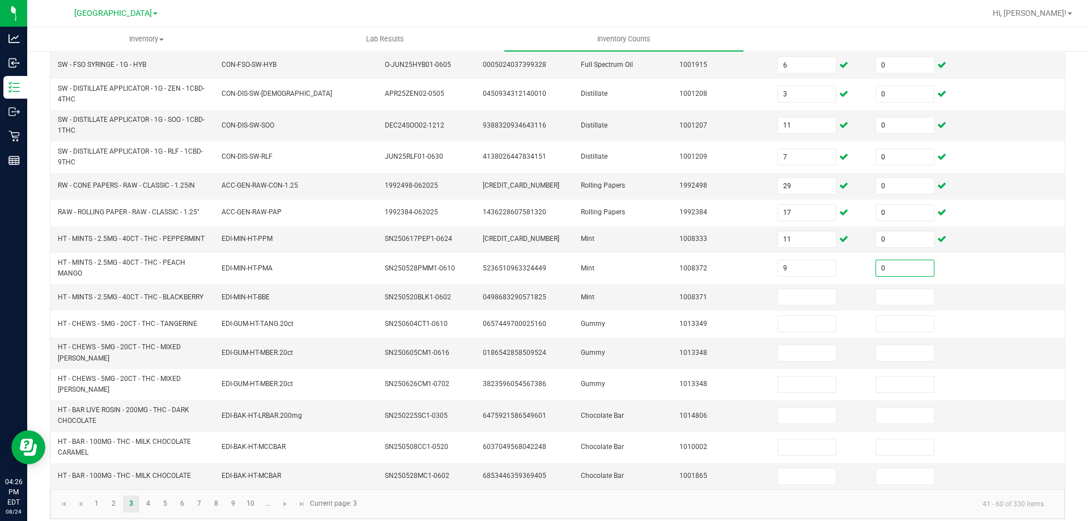
type input "0"
type input "11"
type input "0"
type input "10"
type input "0"
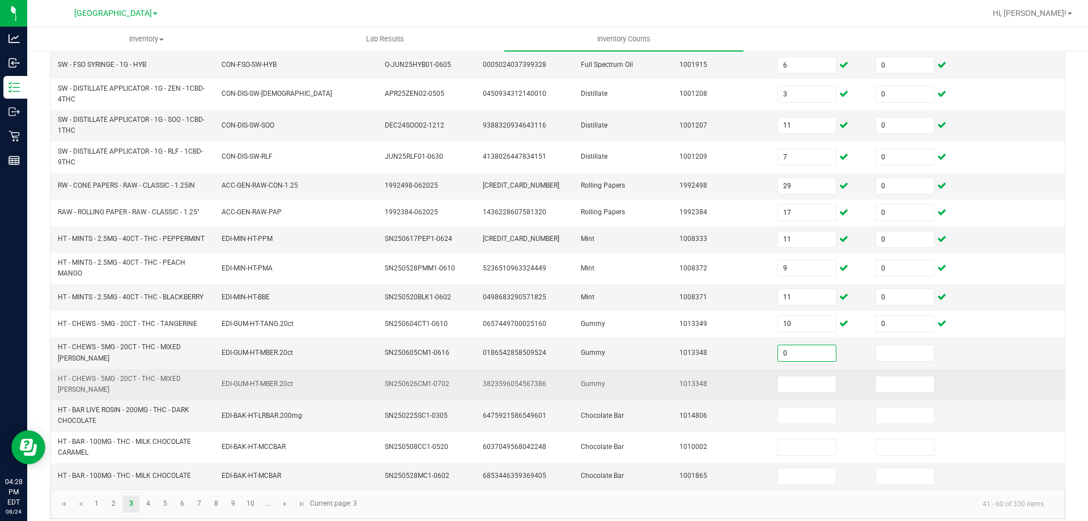
type input "0"
type input "4"
type input "0"
type input "8"
type input "0"
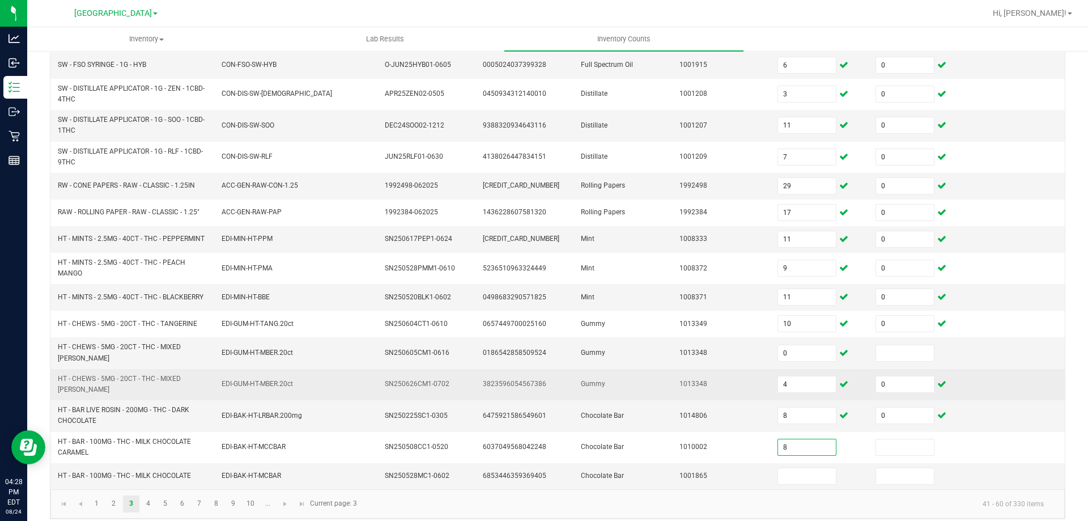
type input "8"
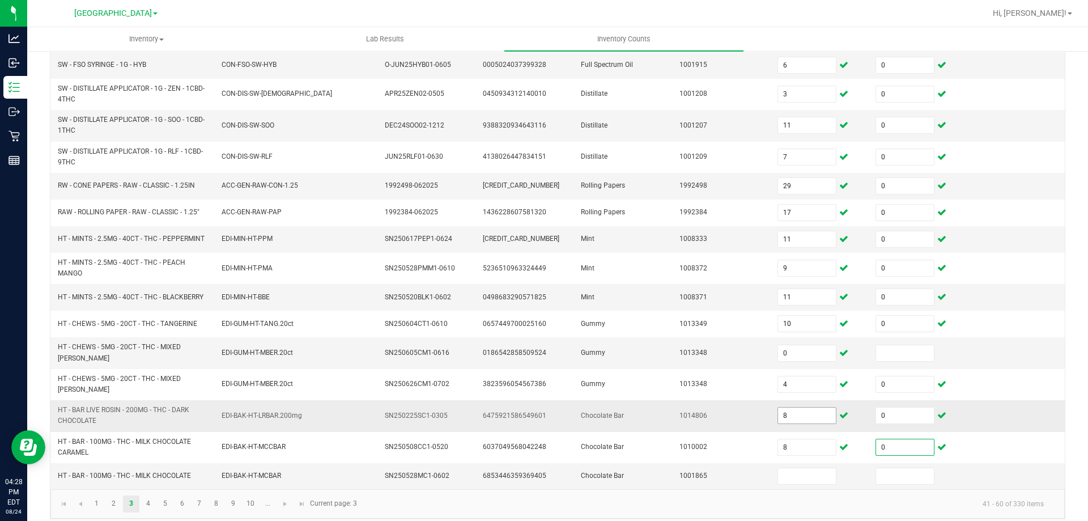
type input "0"
click at [816, 407] on input "8" at bounding box center [807, 415] width 58 height 16
type input "0"
type input "2"
type input "0"
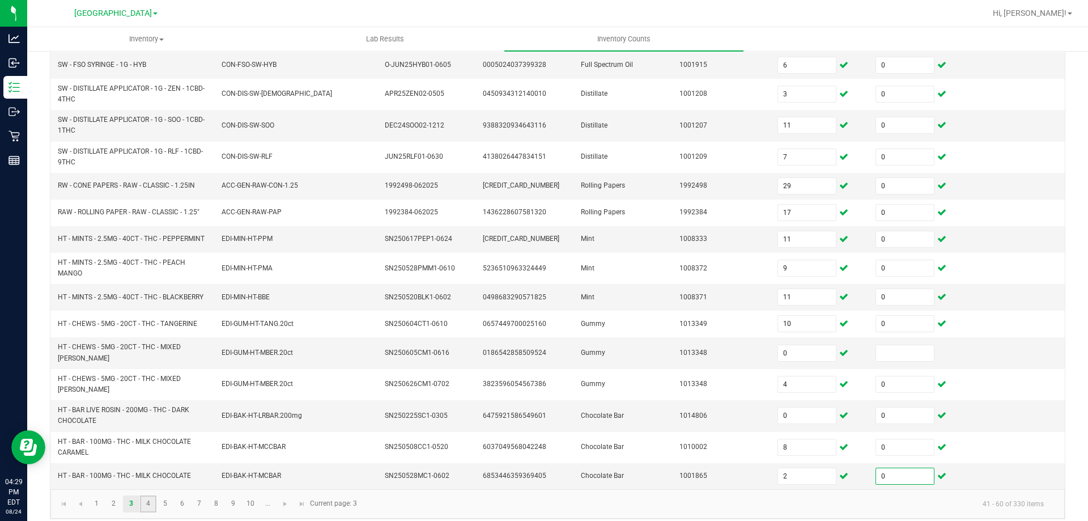
click at [152, 495] on link "4" at bounding box center [148, 503] width 16 height 17
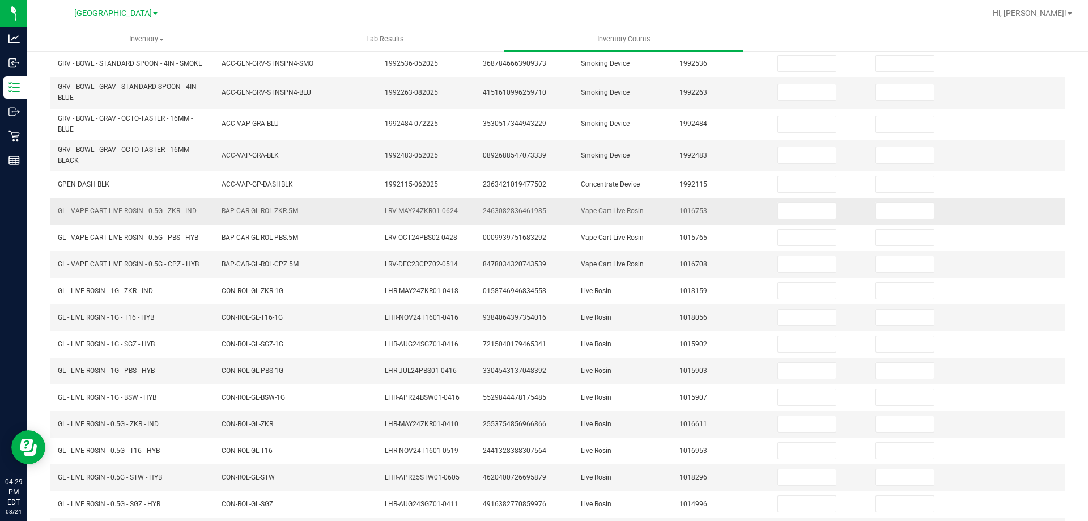
scroll to position [84, 0]
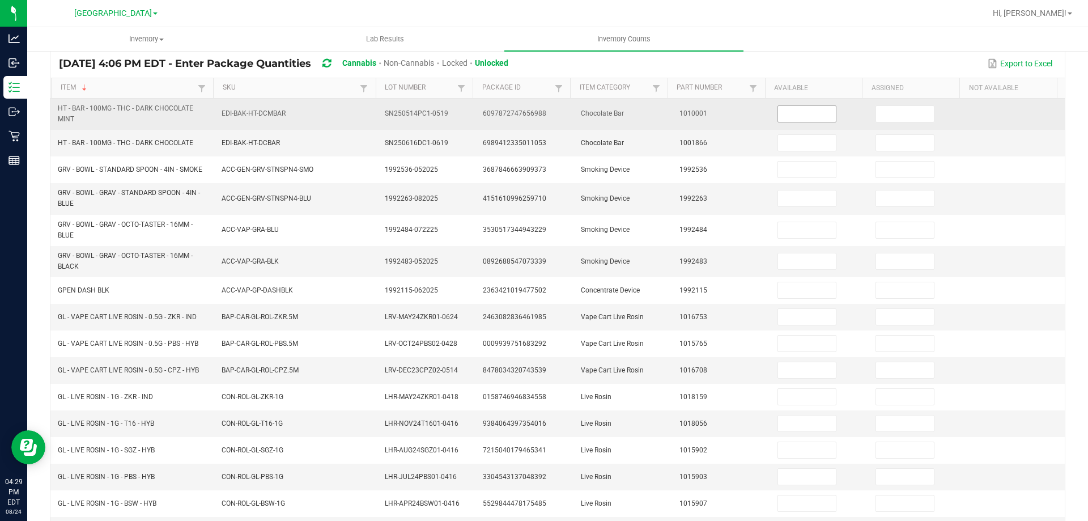
click at [778, 119] on input at bounding box center [807, 114] width 58 height 16
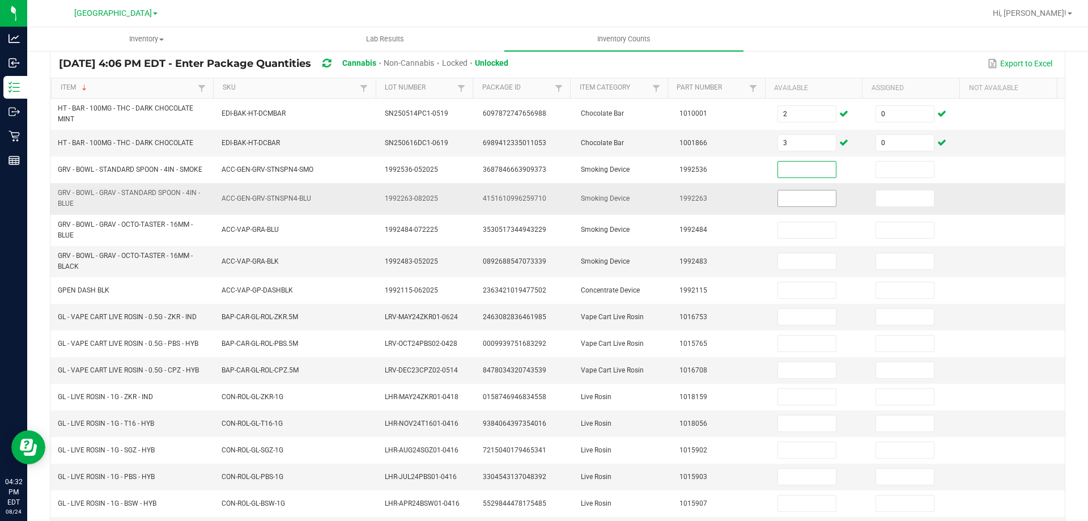
click at [815, 195] on input at bounding box center [807, 198] width 58 height 16
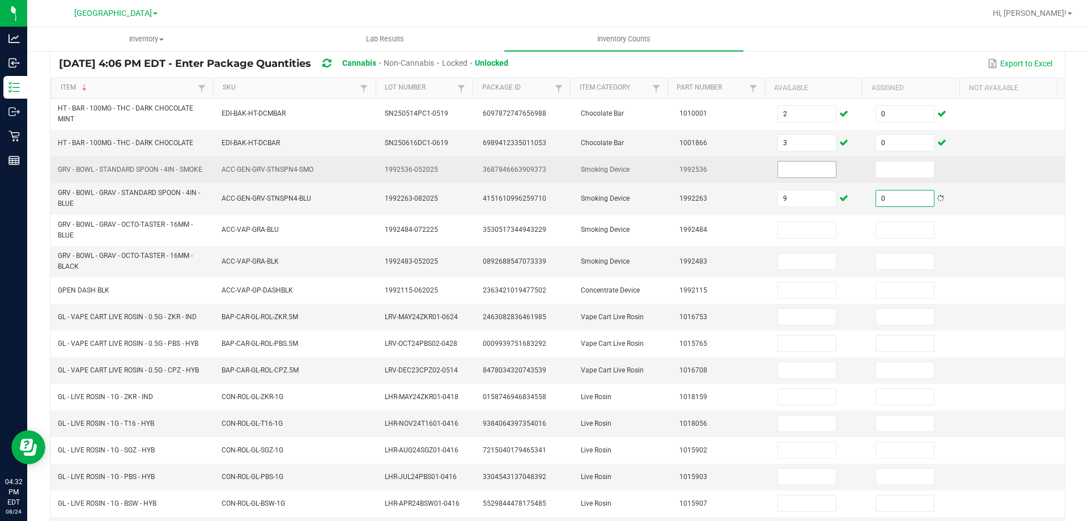
click at [810, 172] on input at bounding box center [807, 169] width 58 height 16
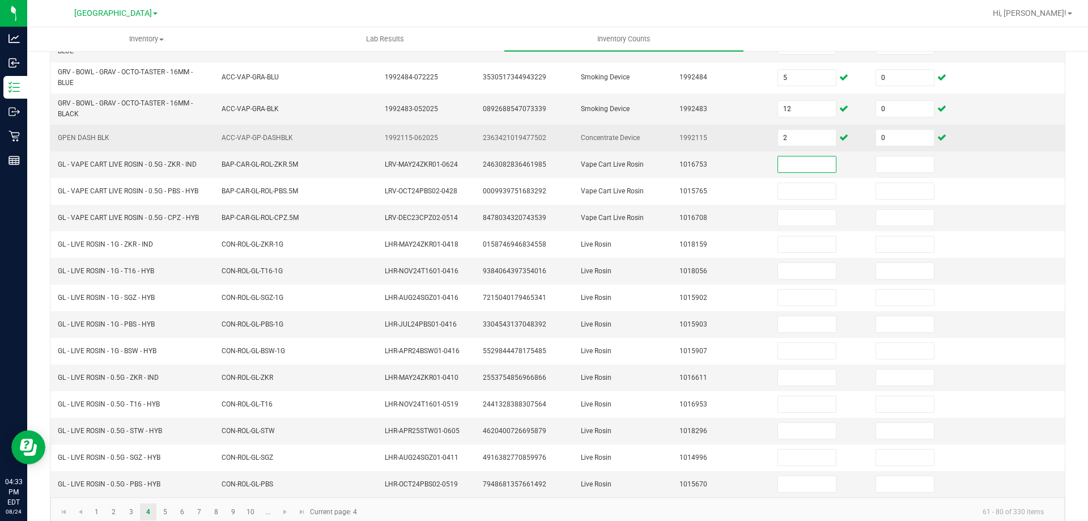
scroll to position [254, 0]
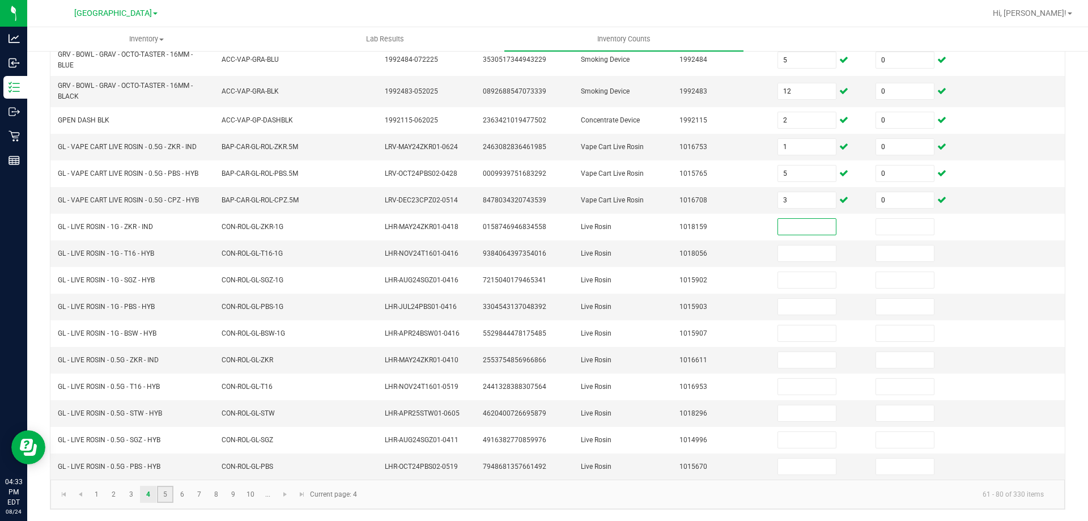
click at [165, 497] on link "5" at bounding box center [165, 494] width 16 height 17
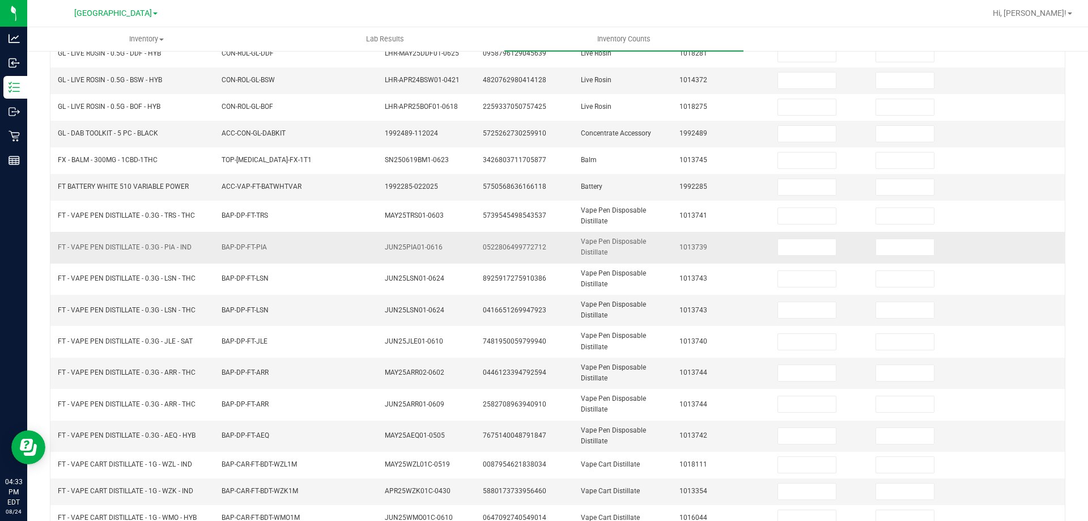
scroll to position [198, 0]
click at [785, 135] on input at bounding box center [807, 132] width 58 height 16
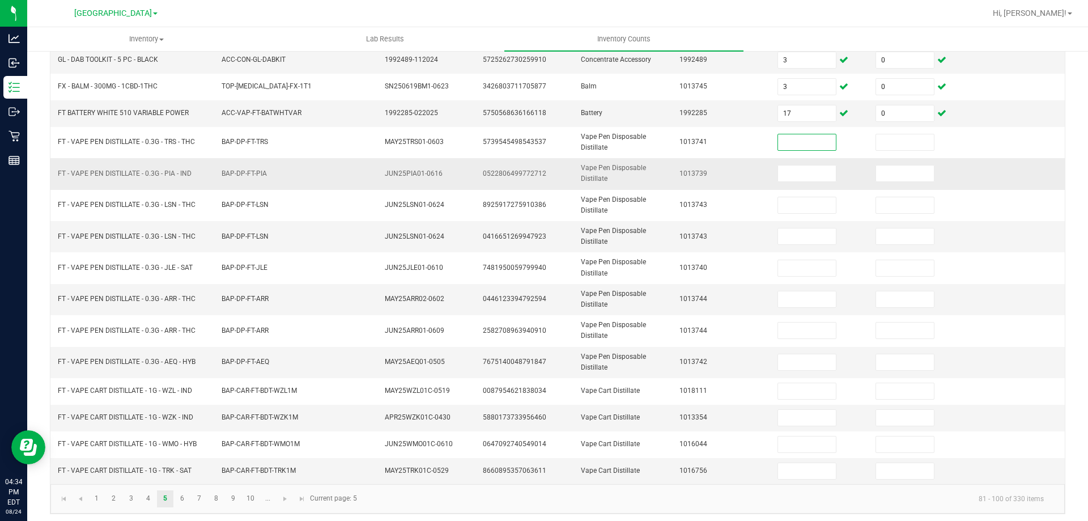
scroll to position [274, 0]
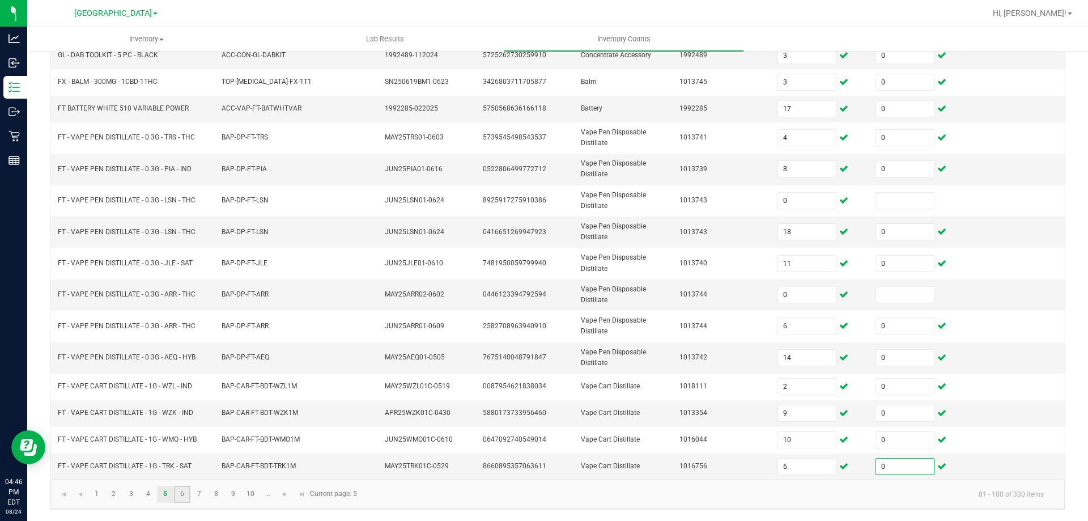
click at [180, 493] on link "6" at bounding box center [182, 494] width 16 height 17
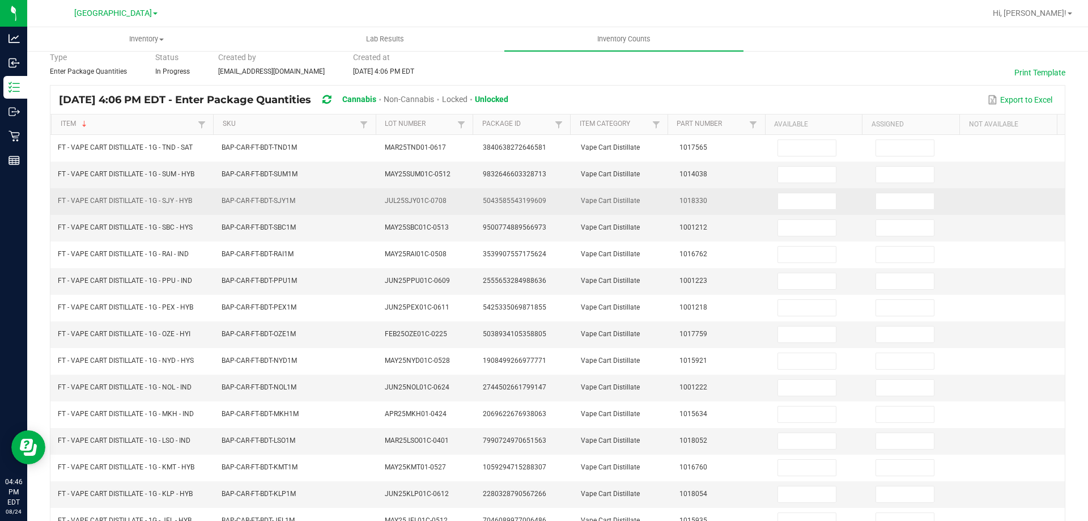
scroll to position [8, 0]
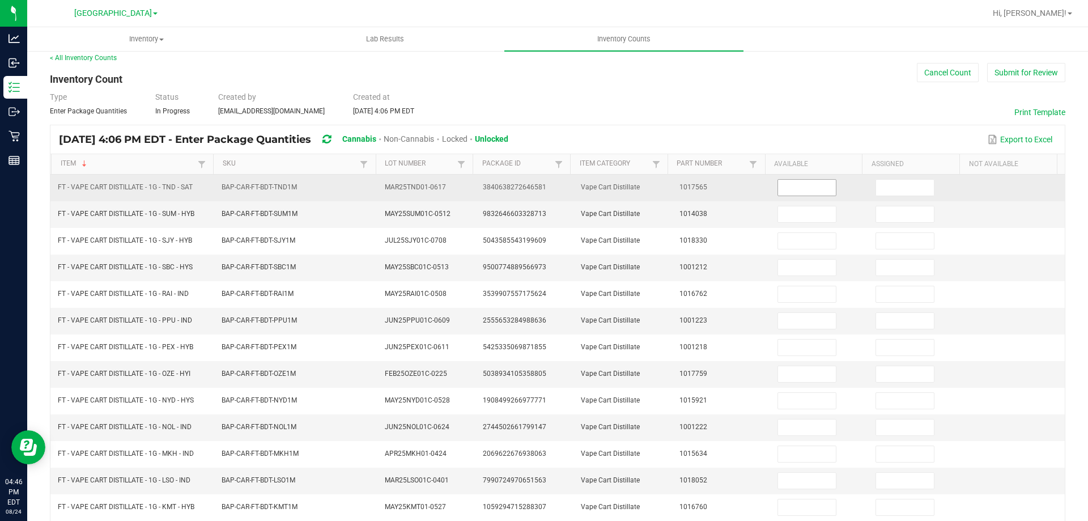
click at [819, 192] on input at bounding box center [807, 188] width 58 height 16
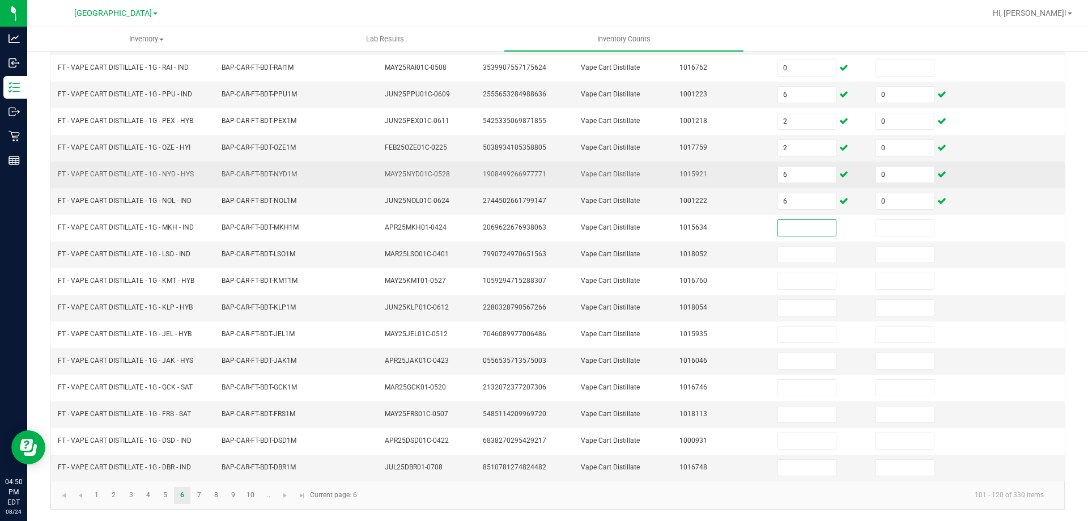
scroll to position [235, 0]
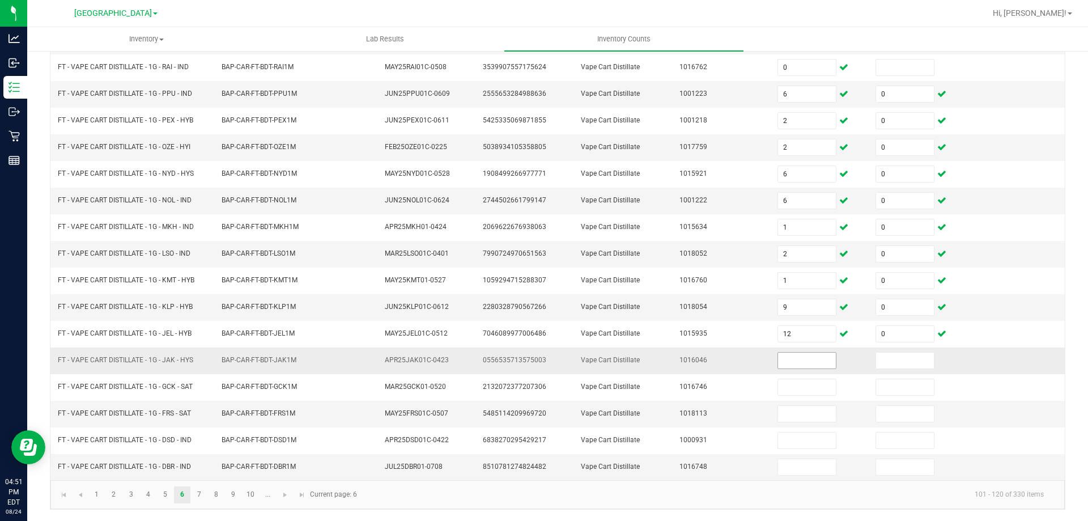
click at [780, 357] on input at bounding box center [807, 360] width 58 height 16
click at [202, 495] on link "7" at bounding box center [199, 494] width 16 height 17
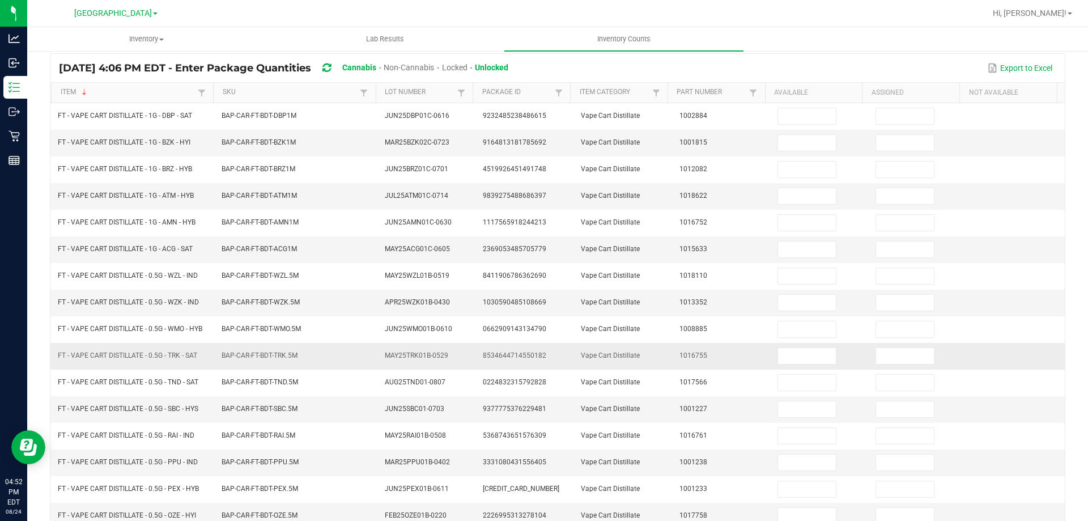
scroll to position [65, 0]
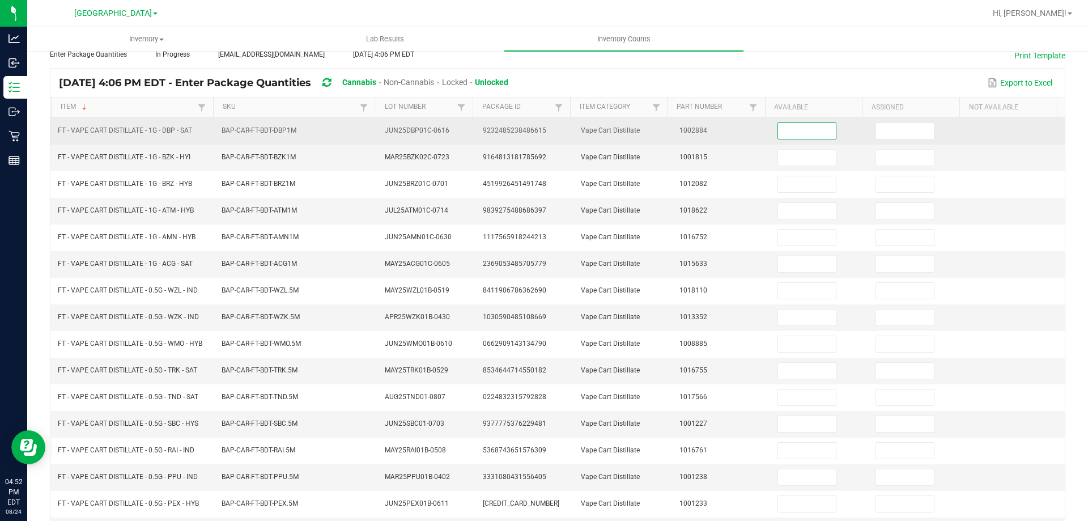
click at [791, 133] on input at bounding box center [807, 131] width 58 height 16
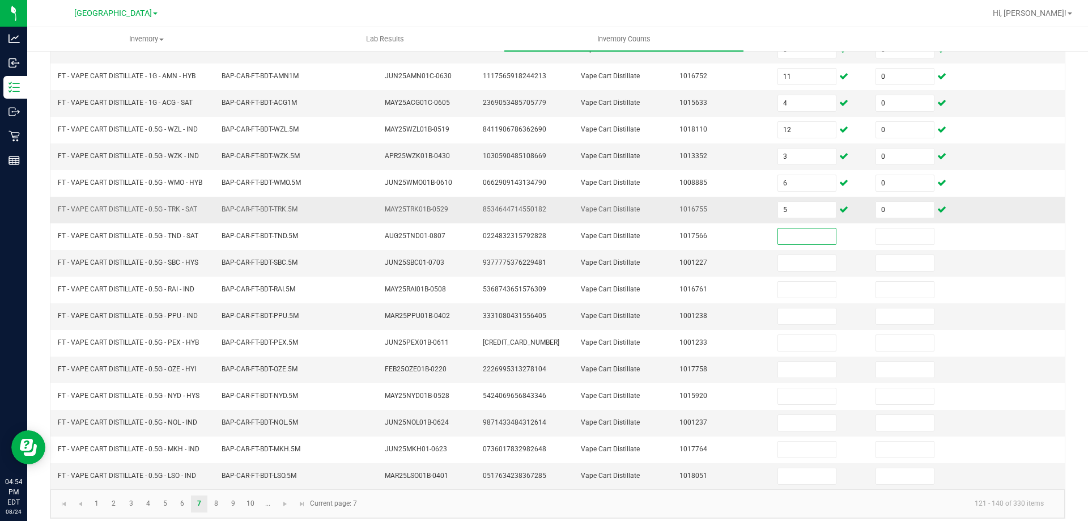
scroll to position [235, 0]
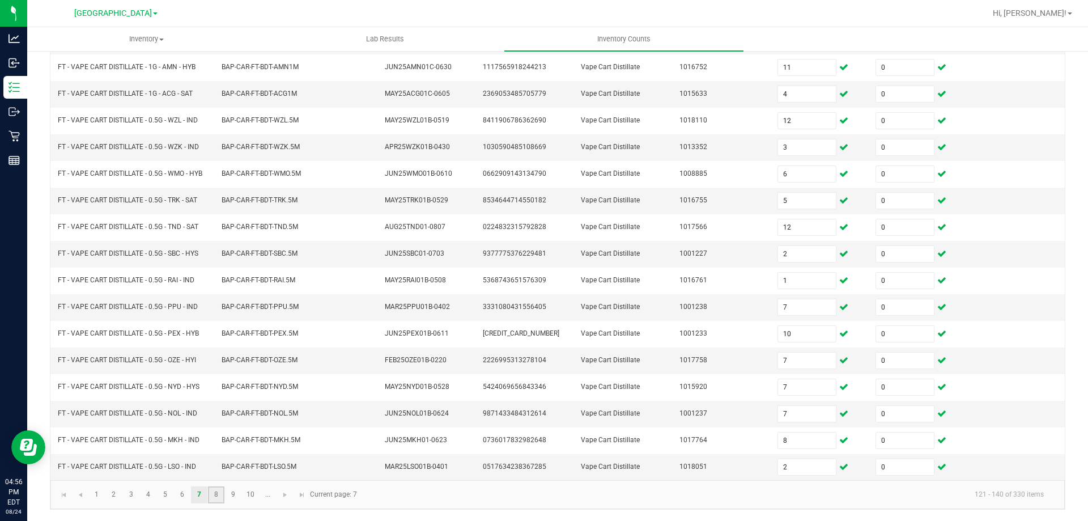
click at [219, 496] on link "8" at bounding box center [216, 494] width 16 height 17
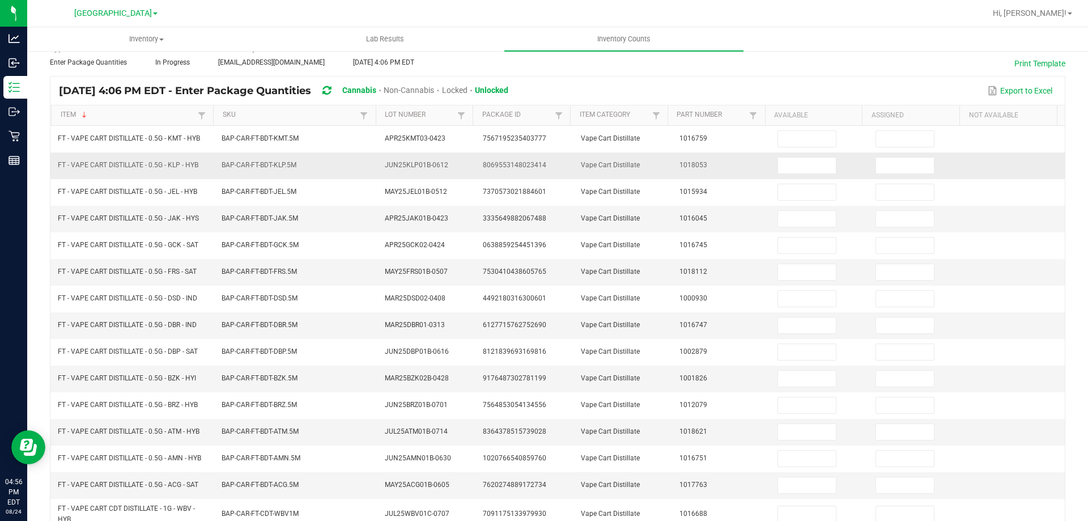
scroll to position [122, 0]
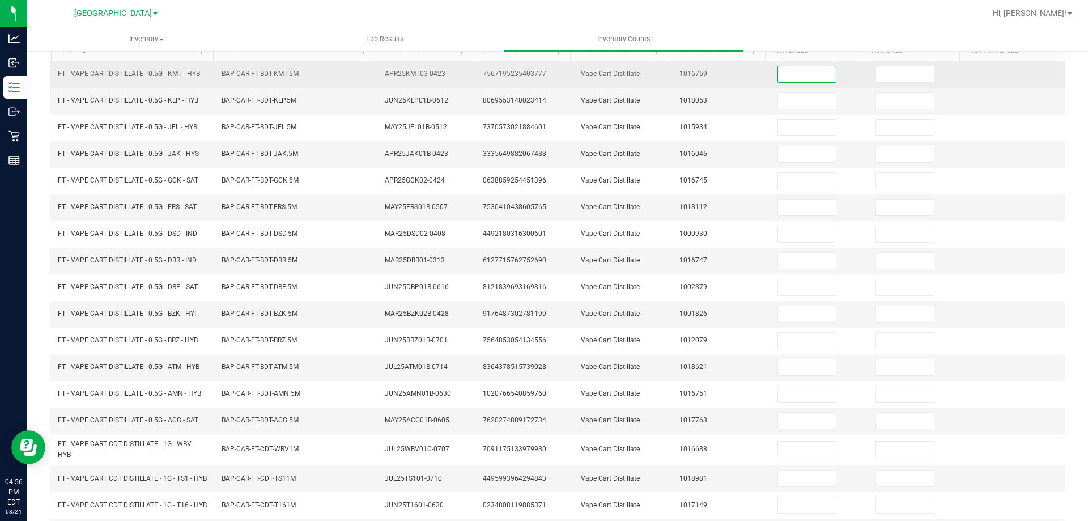
click at [793, 76] on input at bounding box center [807, 74] width 58 height 16
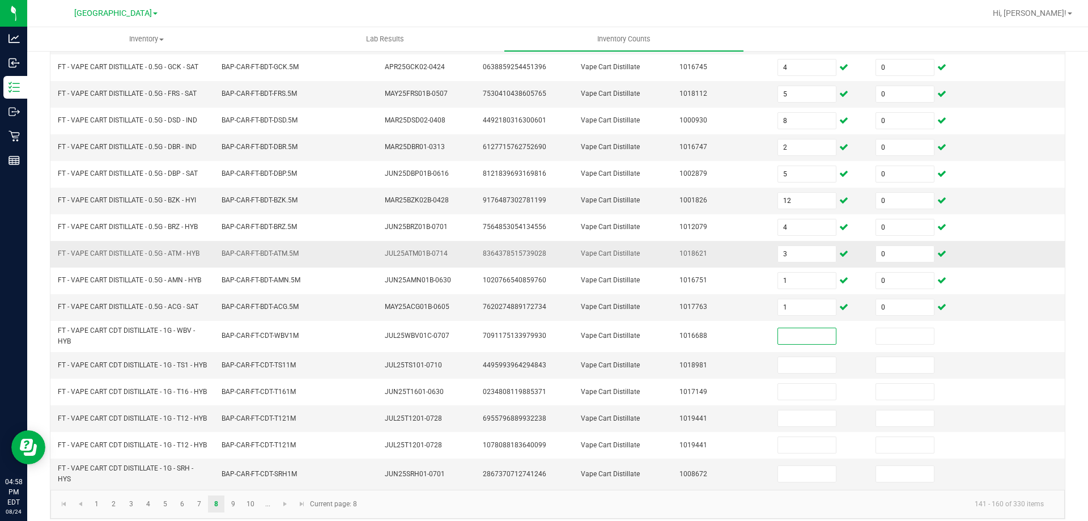
scroll to position [264, 0]
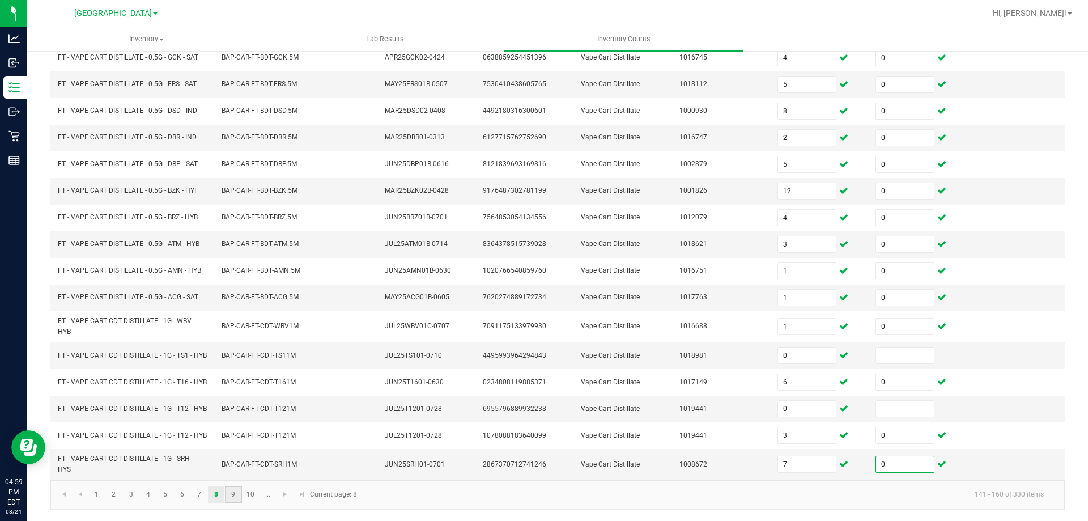
click at [232, 502] on link "9" at bounding box center [233, 494] width 16 height 17
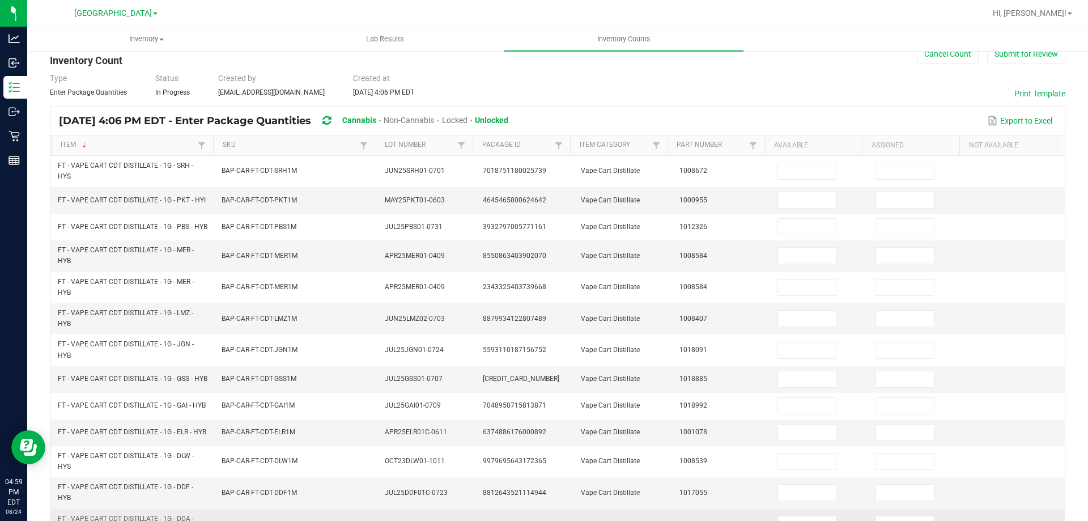
scroll to position [0, 0]
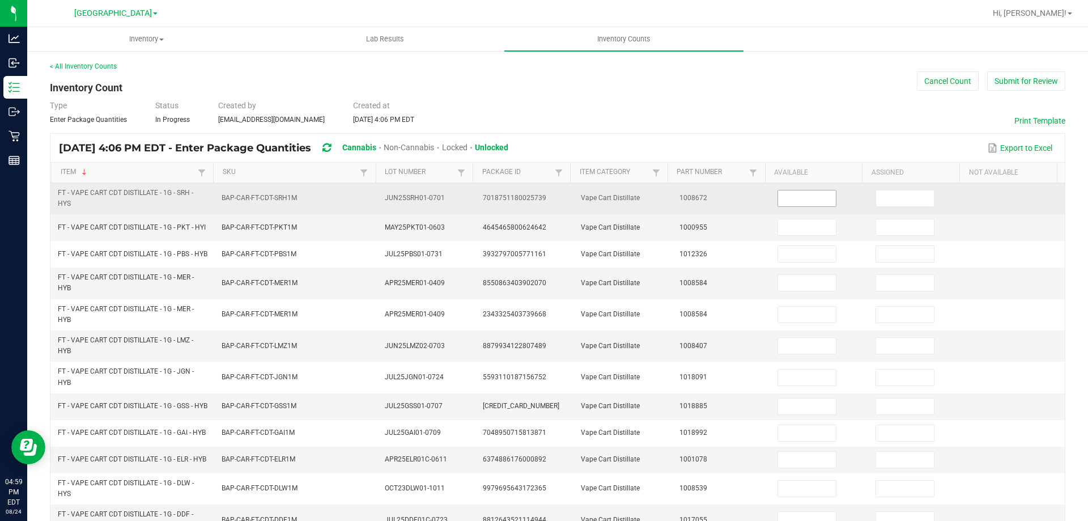
click at [801, 192] on input at bounding box center [807, 198] width 58 height 16
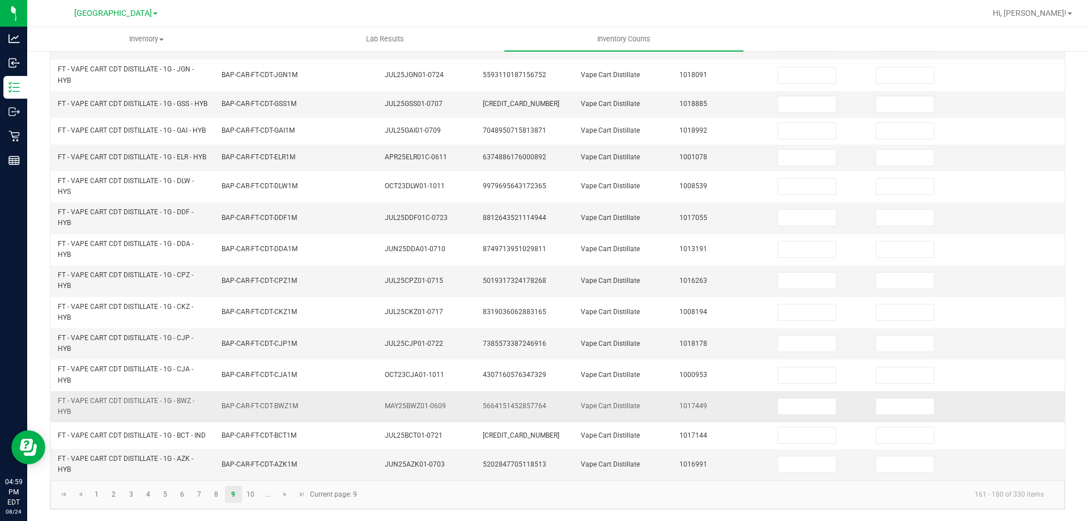
scroll to position [326, 0]
click at [214, 499] on link "8" at bounding box center [216, 494] width 16 height 17
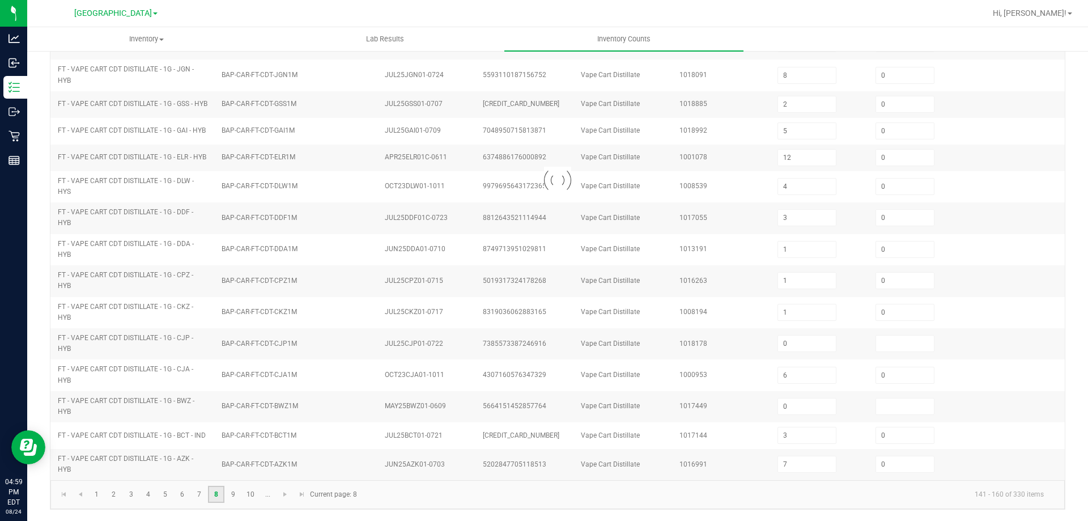
scroll to position [264, 0]
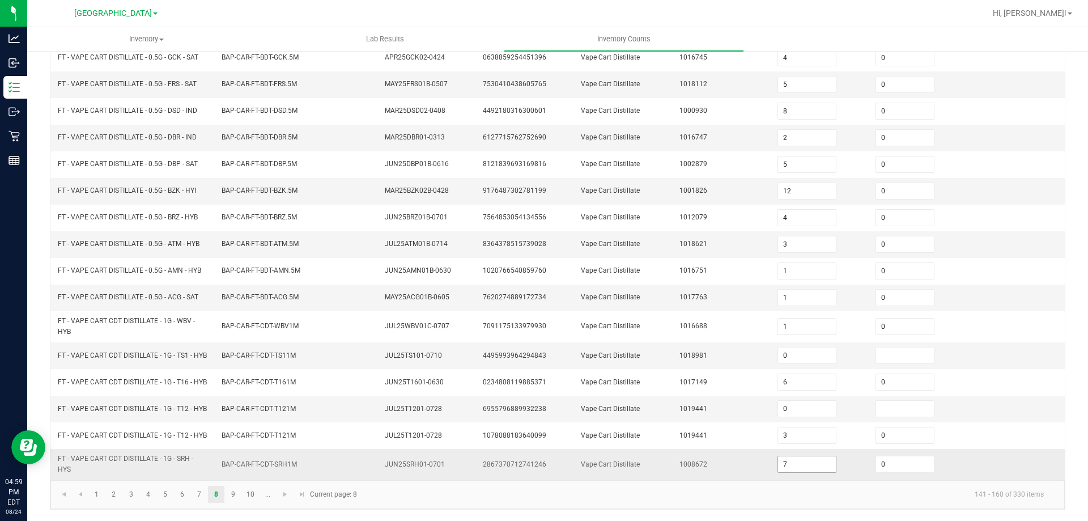
click at [782, 460] on input "7" at bounding box center [807, 464] width 58 height 16
click at [234, 497] on link "9" at bounding box center [233, 494] width 16 height 17
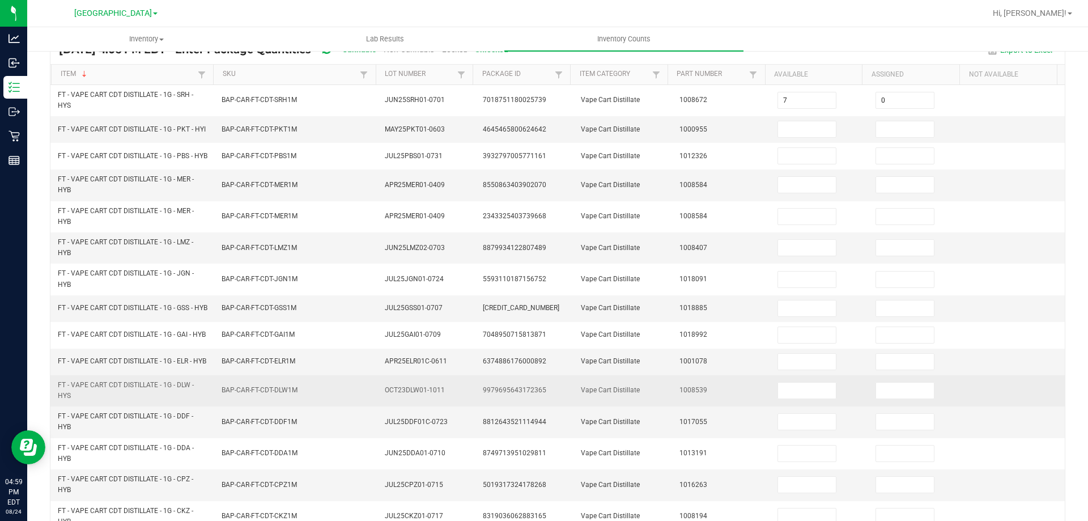
scroll to position [94, 0]
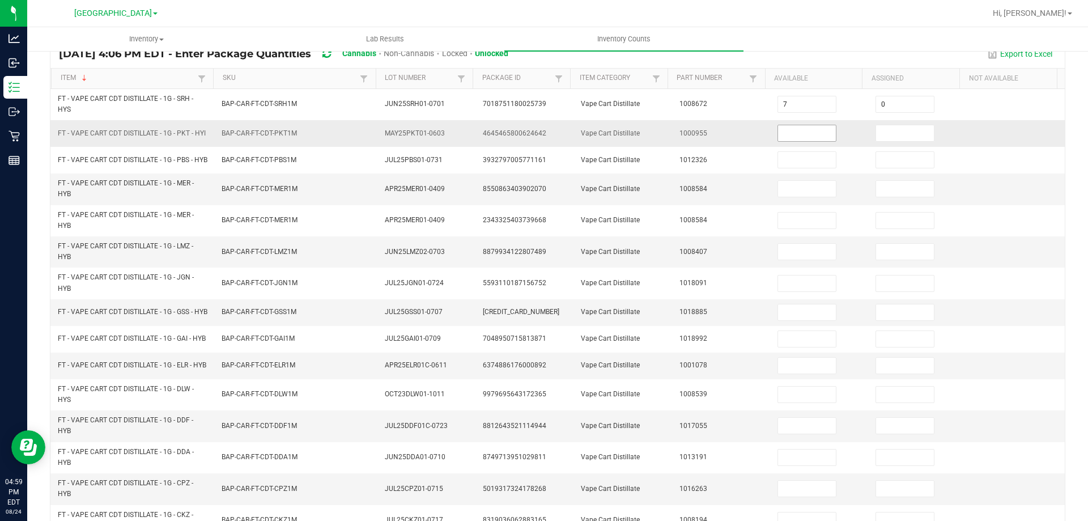
click at [798, 137] on input at bounding box center [807, 133] width 58 height 16
click at [798, 137] on input "0" at bounding box center [807, 133] width 58 height 16
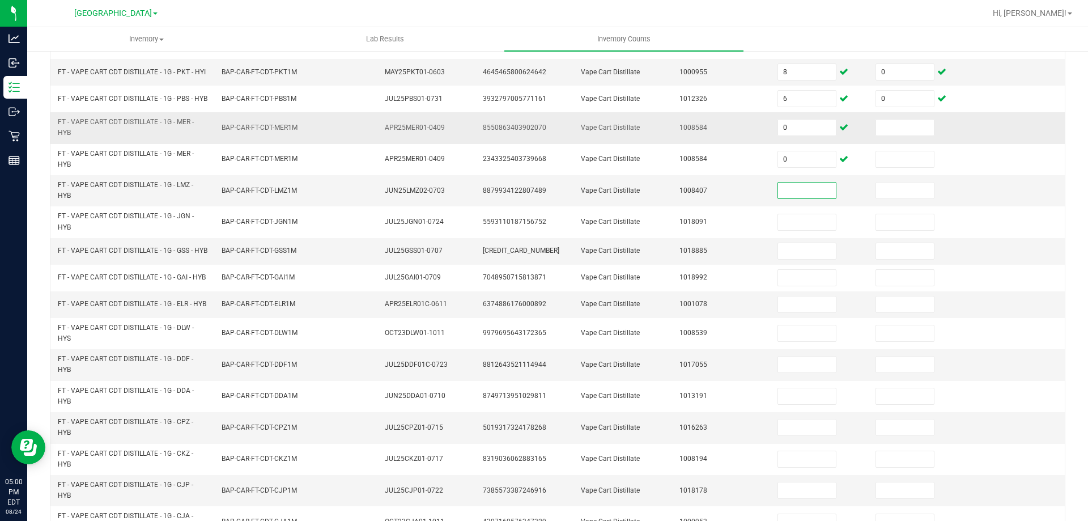
scroll to position [185, 0]
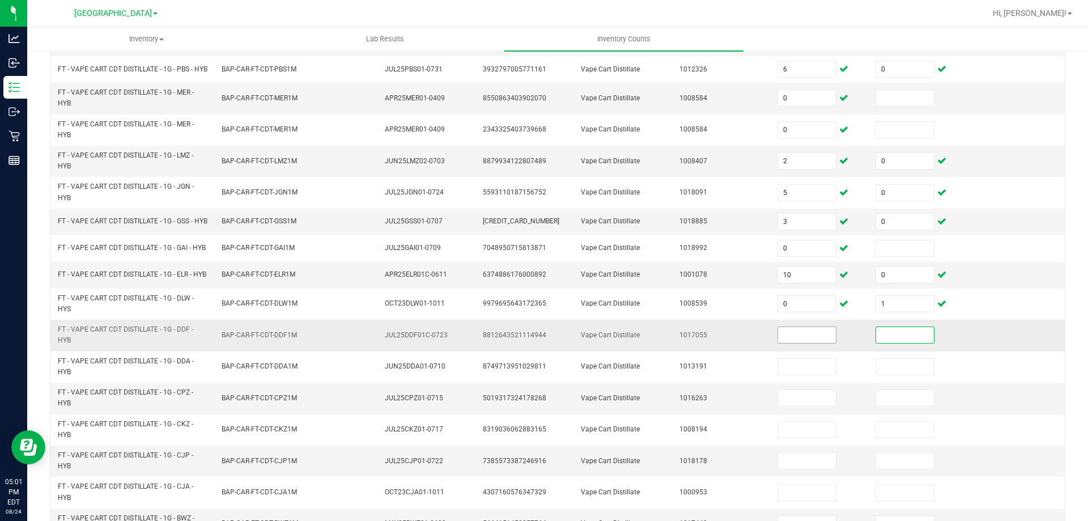
click at [793, 343] on input at bounding box center [807, 335] width 58 height 16
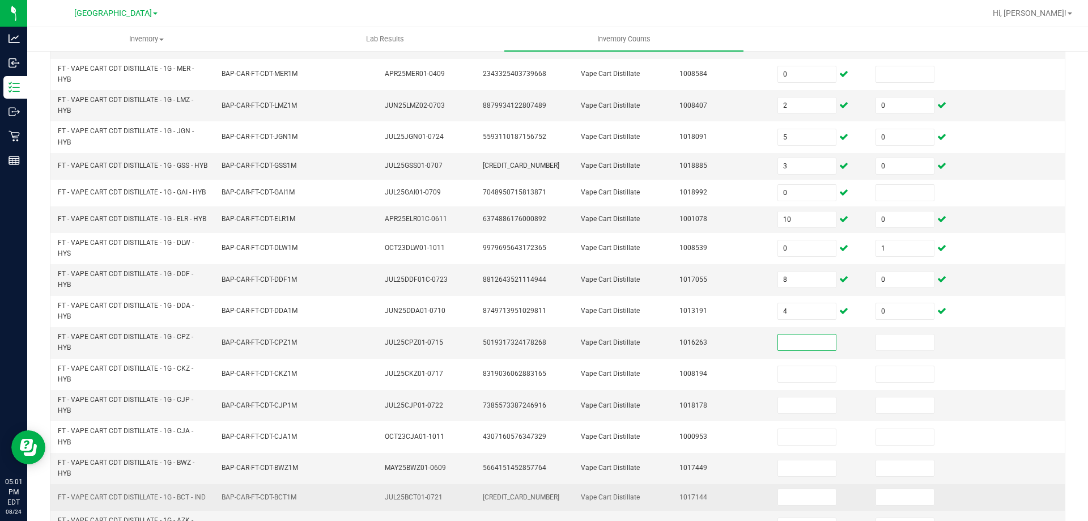
scroll to position [326, 0]
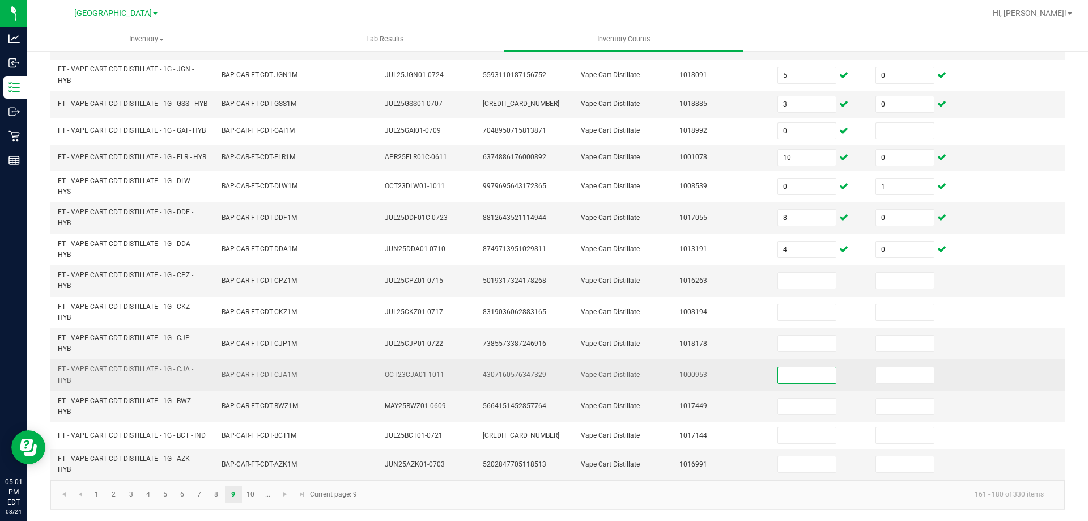
click at [782, 374] on input at bounding box center [807, 375] width 58 height 16
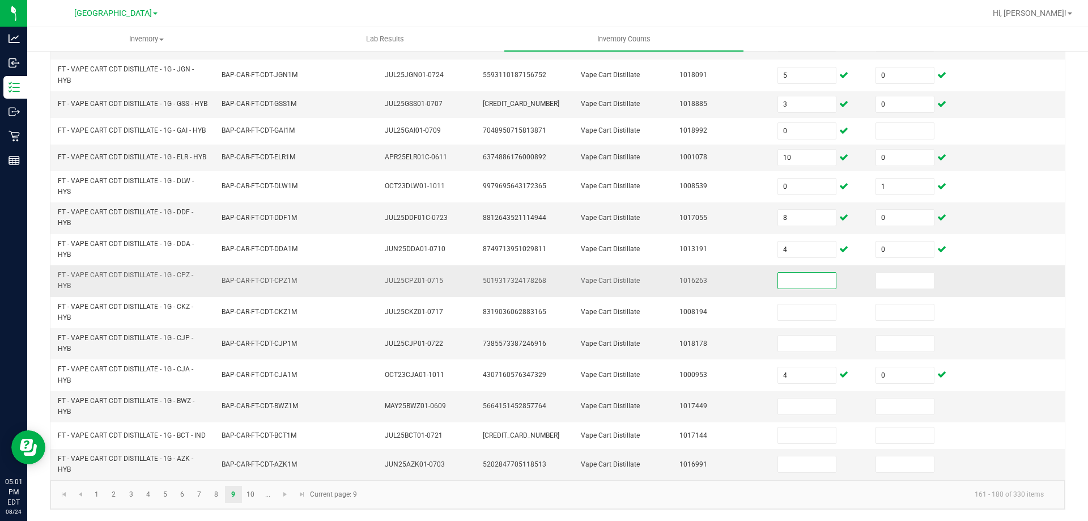
click at [802, 277] on input at bounding box center [807, 280] width 58 height 16
click at [246, 489] on link "10" at bounding box center [250, 494] width 16 height 17
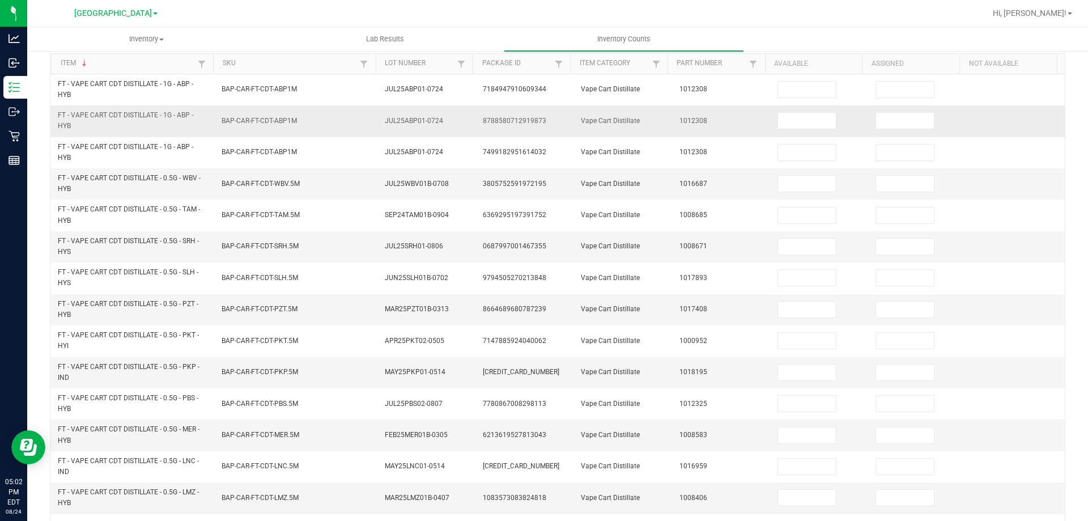
scroll to position [99, 0]
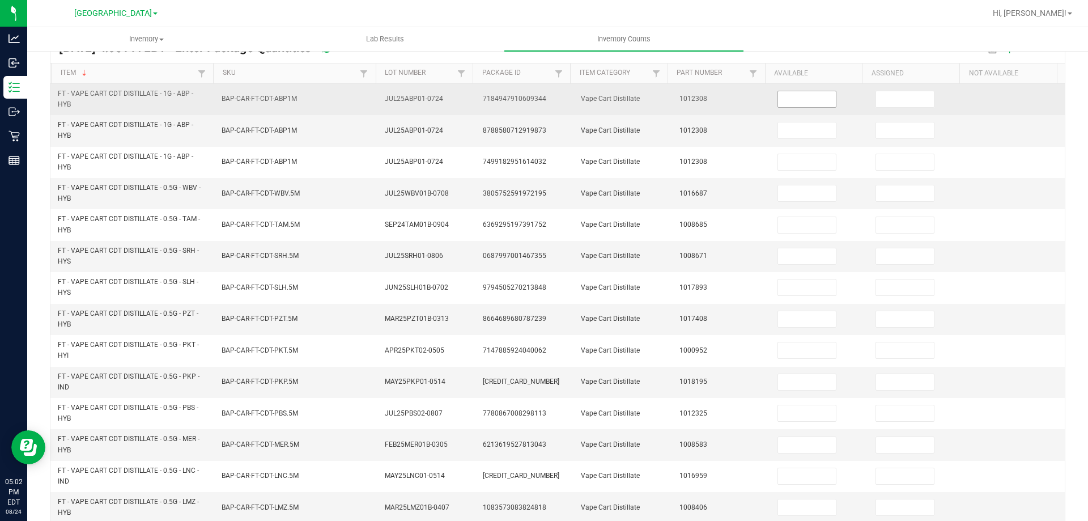
click at [798, 104] on input at bounding box center [807, 99] width 58 height 16
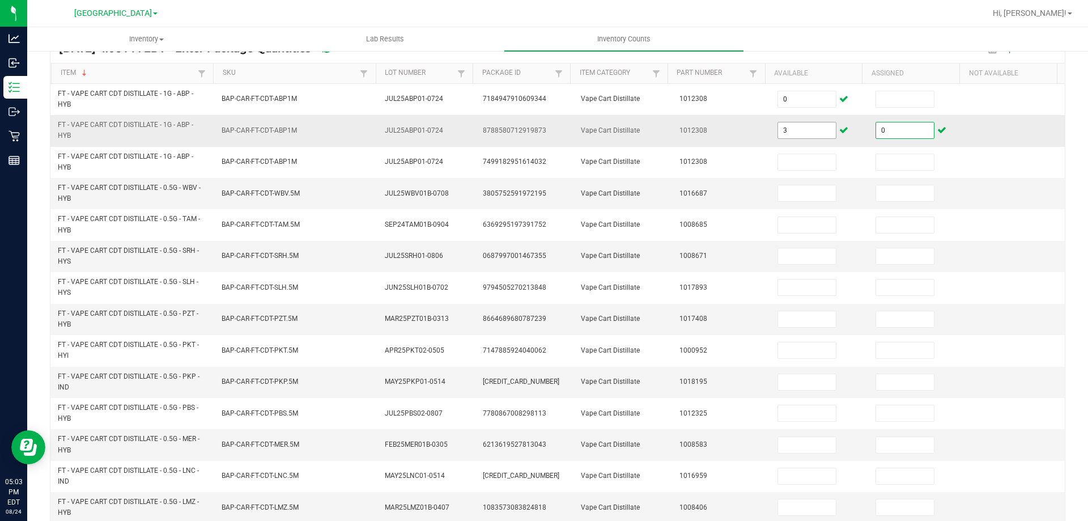
click at [790, 131] on input "3" at bounding box center [807, 130] width 58 height 16
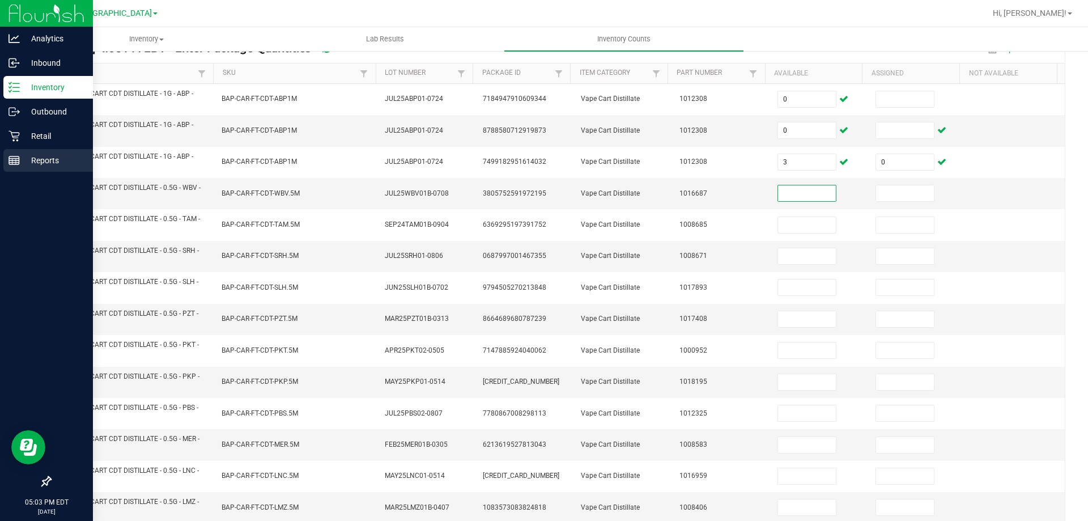
click at [32, 160] on p "Reports" at bounding box center [54, 161] width 68 height 14
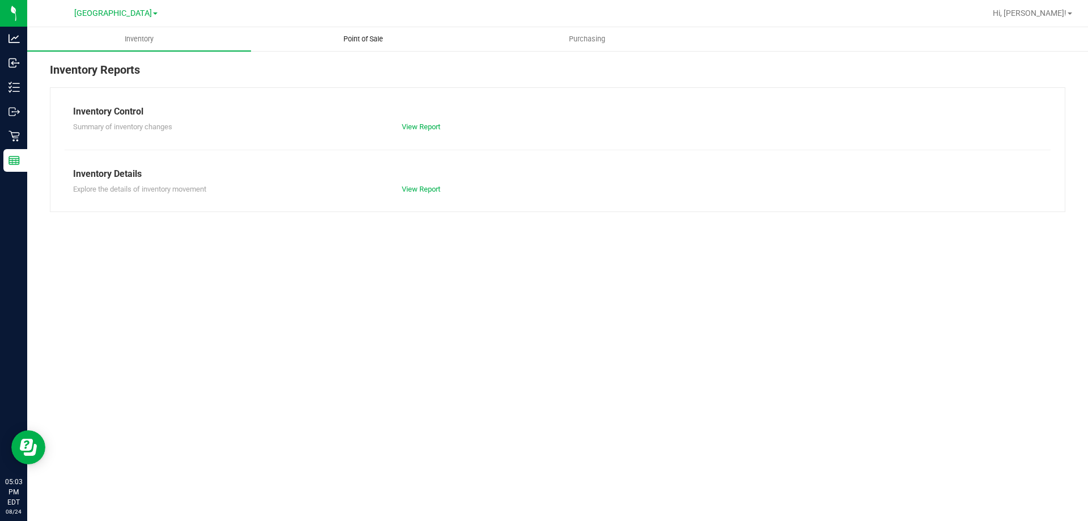
click at [364, 44] on span "Point of Sale" at bounding box center [363, 39] width 70 height 10
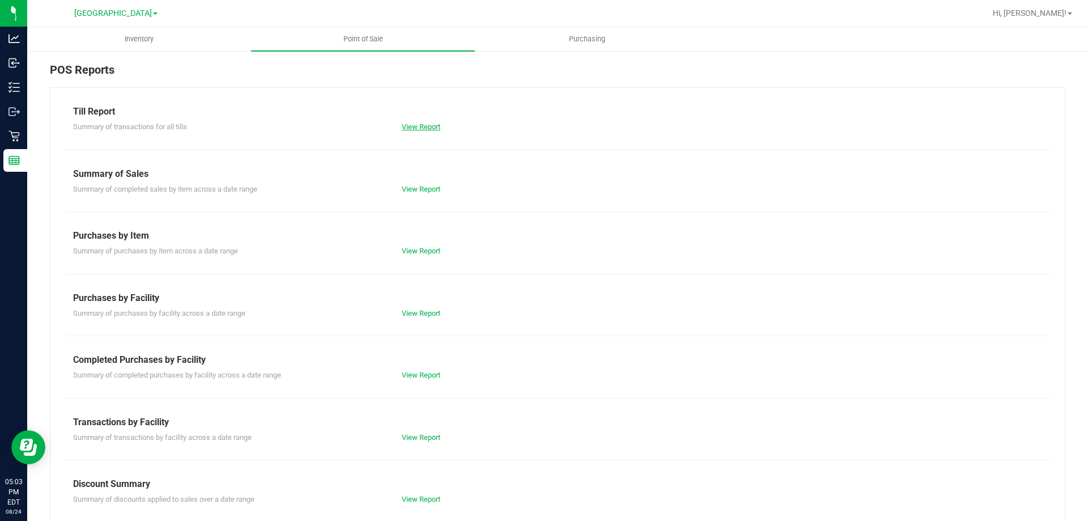
click at [434, 122] on link "View Report" at bounding box center [421, 126] width 39 height 8
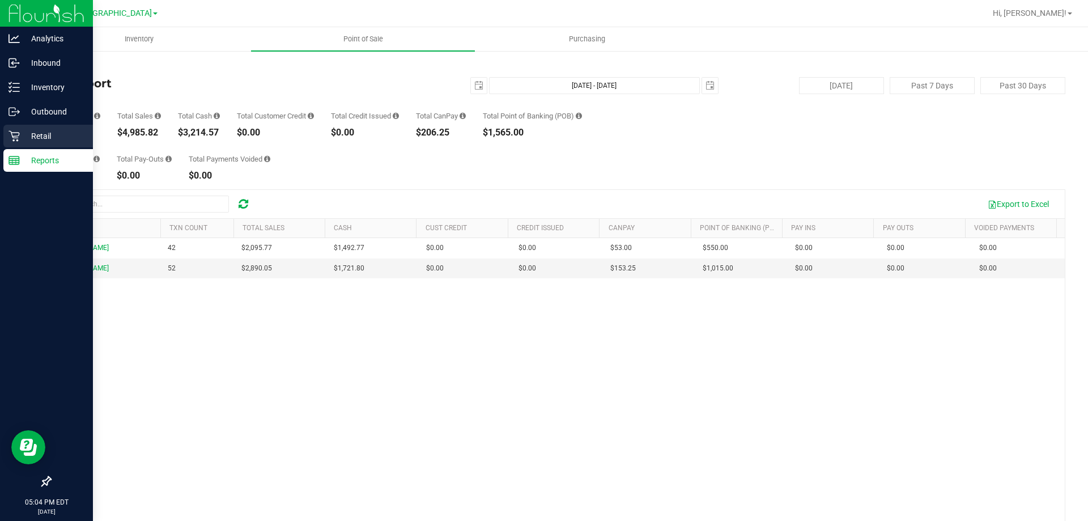
click at [47, 129] on div "Retail" at bounding box center [48, 136] width 90 height 23
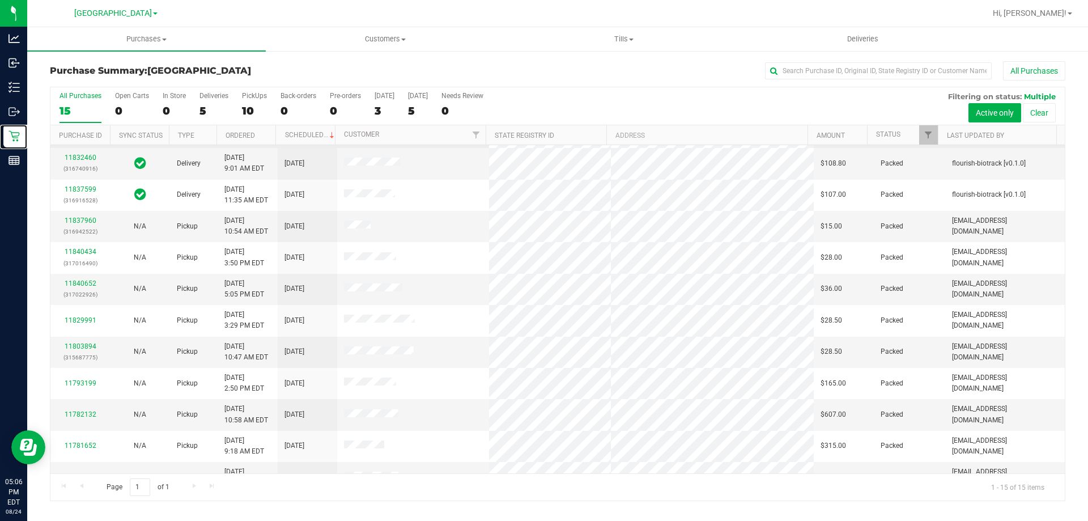
scroll to position [113, 0]
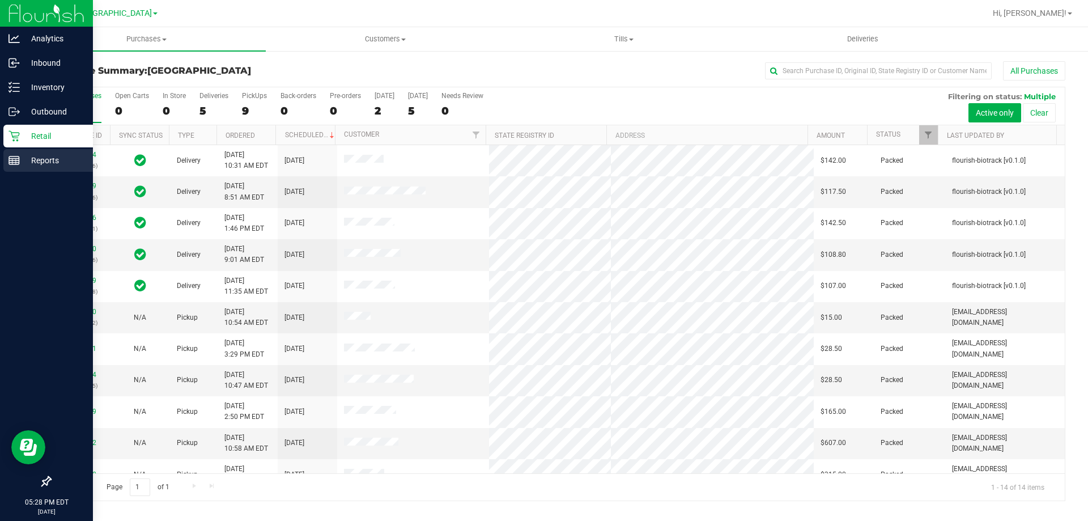
click at [40, 163] on p "Reports" at bounding box center [54, 161] width 68 height 14
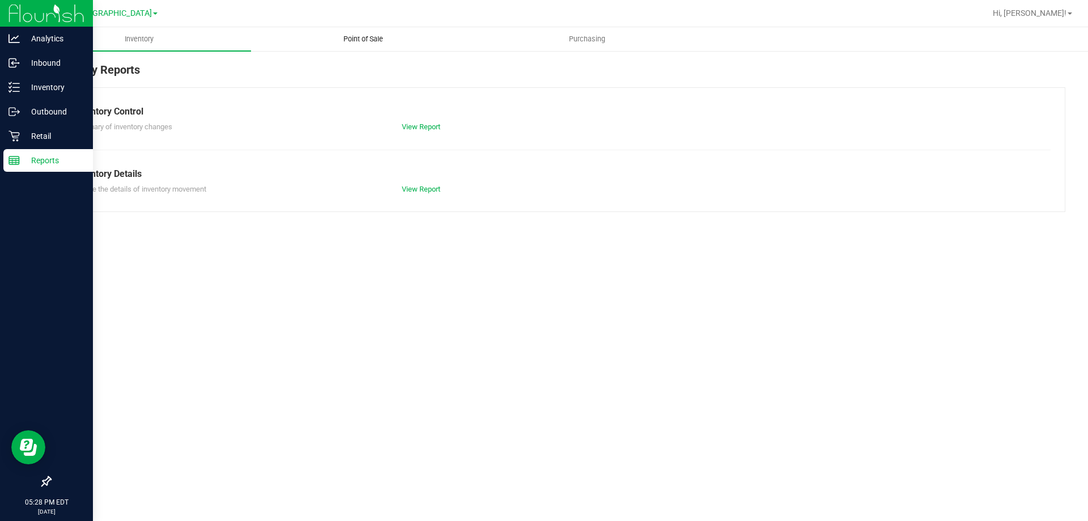
click at [378, 38] on span "Point of Sale" at bounding box center [363, 39] width 70 height 10
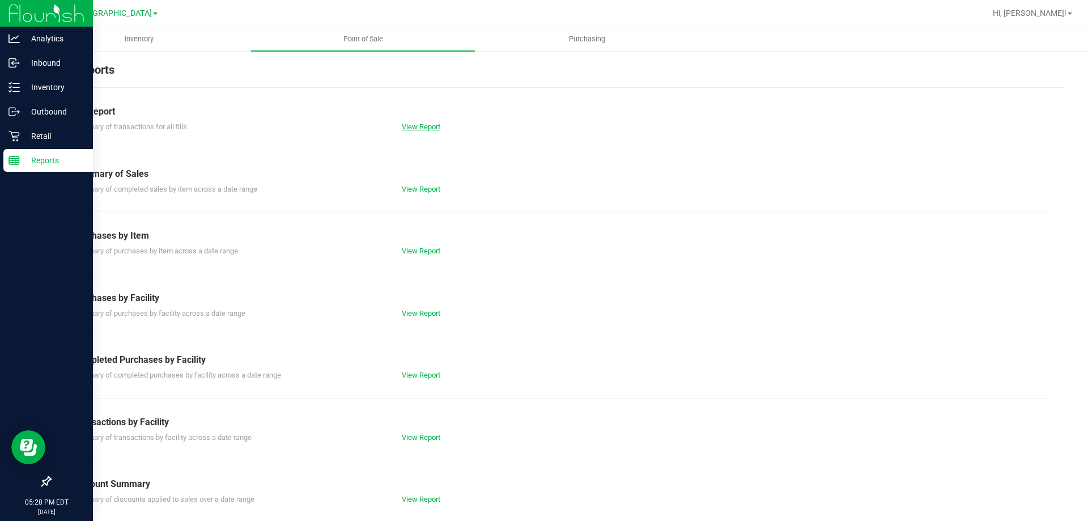
click at [419, 125] on link "View Report" at bounding box center [421, 126] width 39 height 8
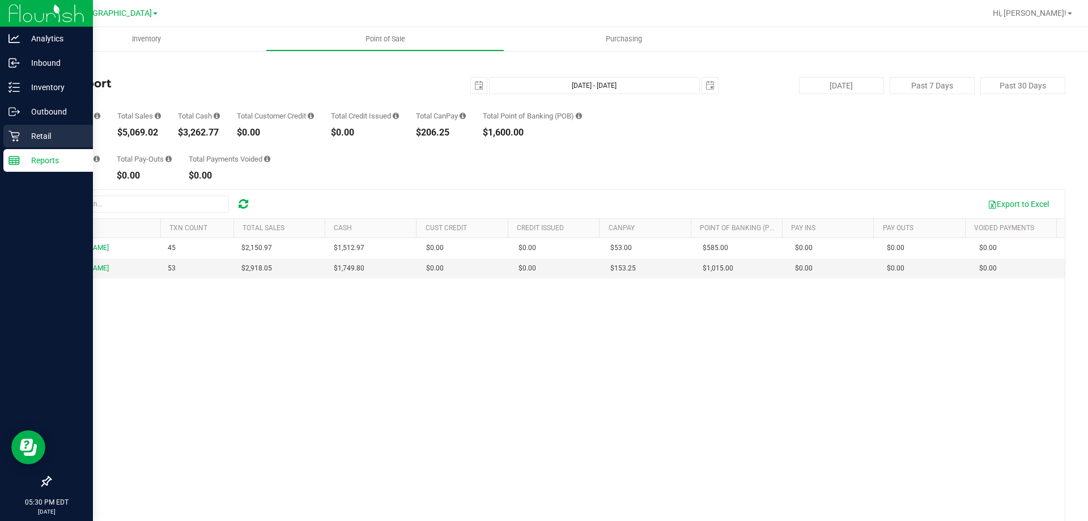
click at [41, 137] on p "Retail" at bounding box center [54, 136] width 68 height 14
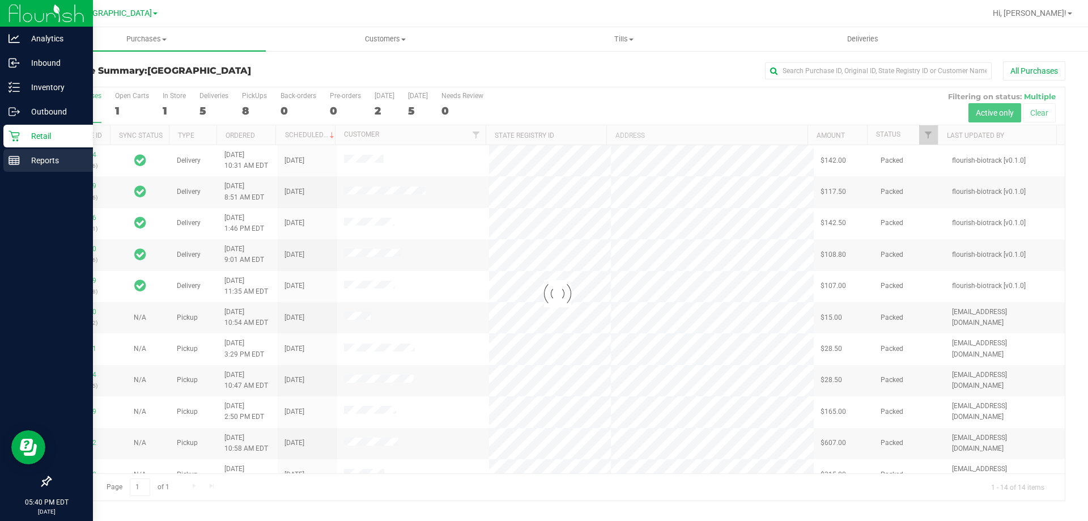
click at [16, 161] on line at bounding box center [16, 162] width 0 height 6
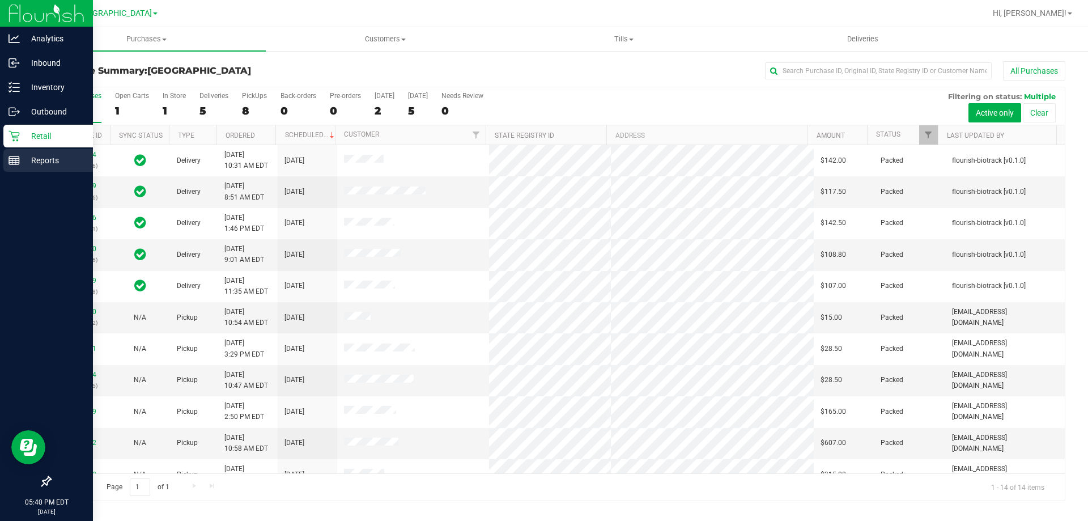
click at [55, 159] on p "Reports" at bounding box center [54, 161] width 68 height 14
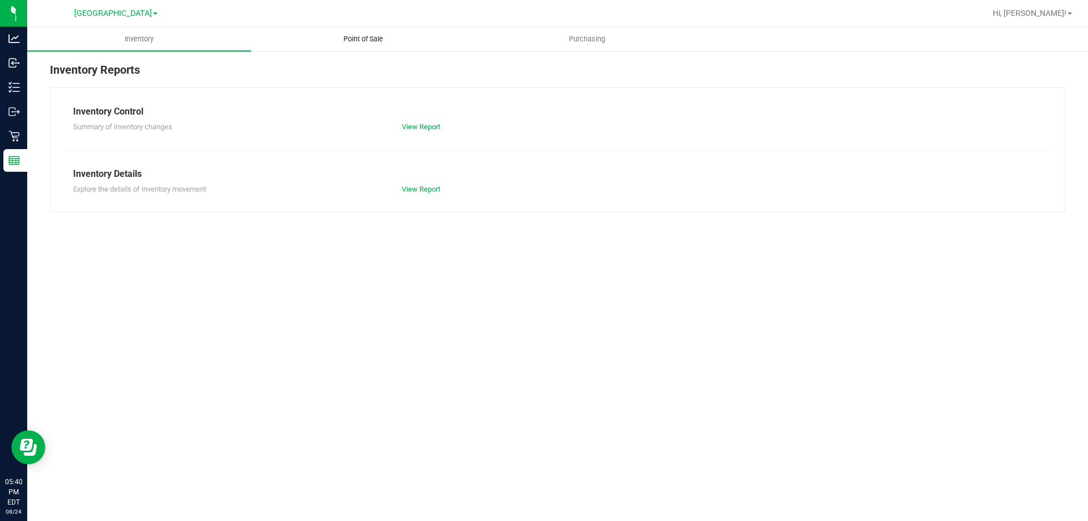
click at [365, 42] on span "Point of Sale" at bounding box center [363, 39] width 70 height 10
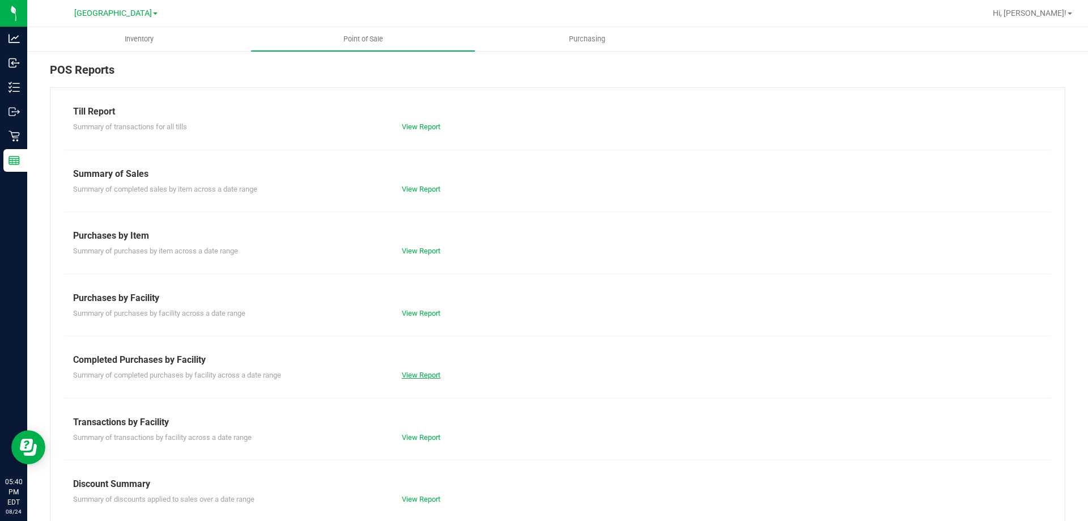
click at [423, 377] on link "View Report" at bounding box center [421, 375] width 39 height 8
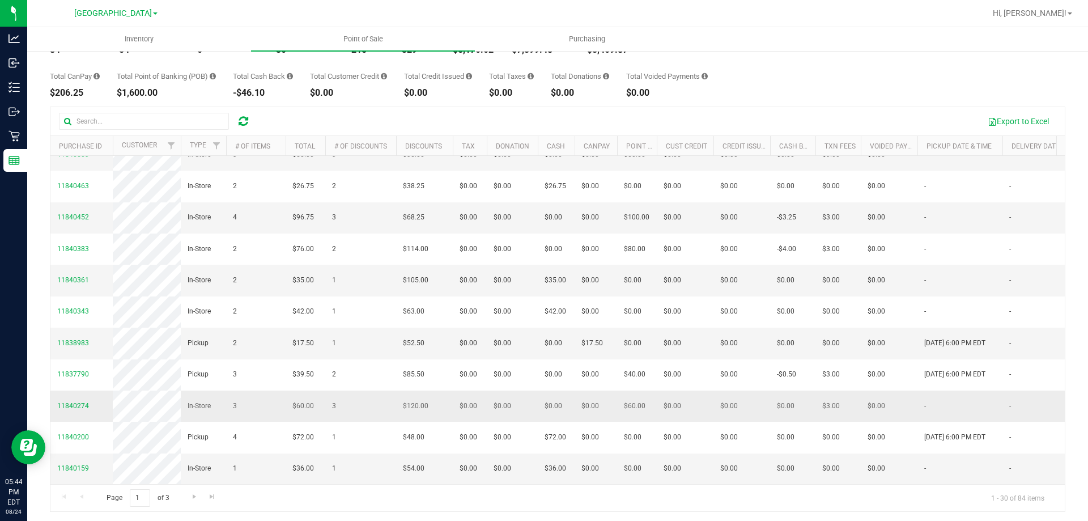
scroll to position [85, 0]
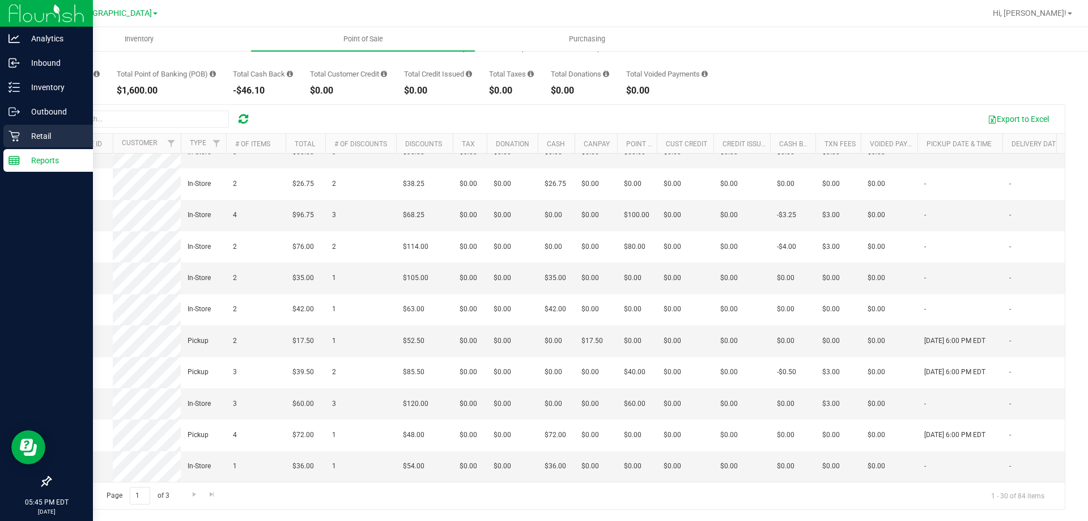
click at [22, 139] on p "Retail" at bounding box center [54, 136] width 68 height 14
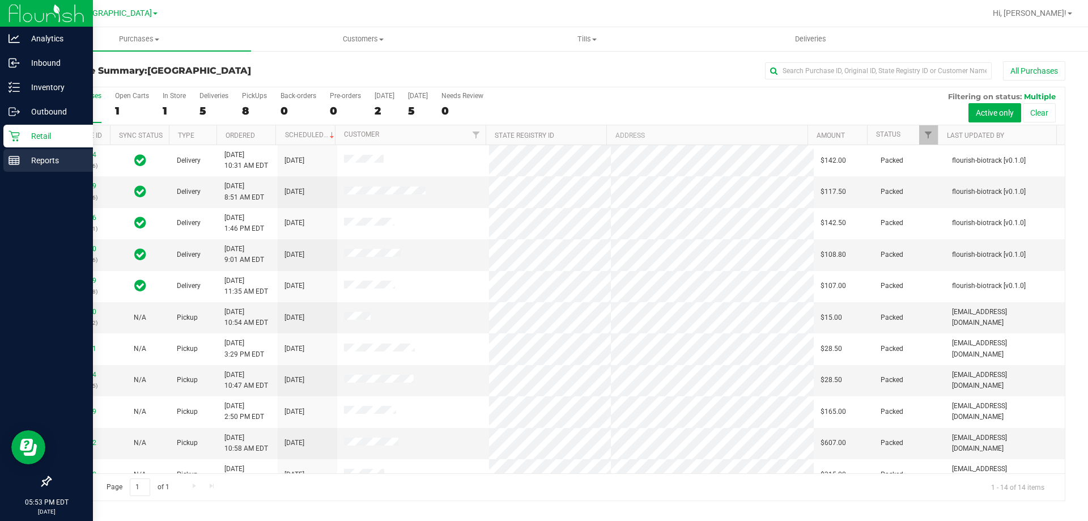
click at [59, 162] on p "Reports" at bounding box center [54, 161] width 68 height 14
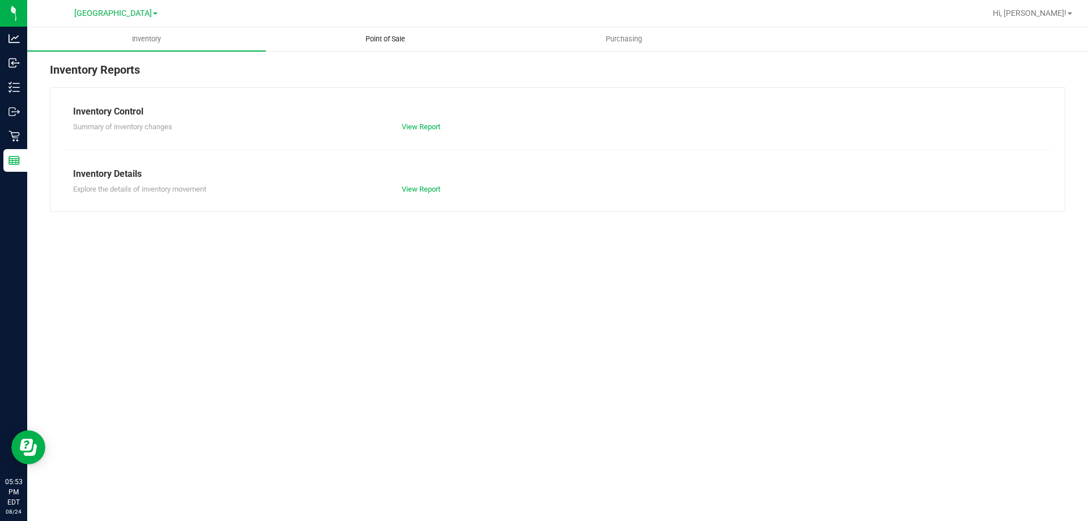
click at [368, 34] on span "Point of Sale" at bounding box center [385, 39] width 70 height 10
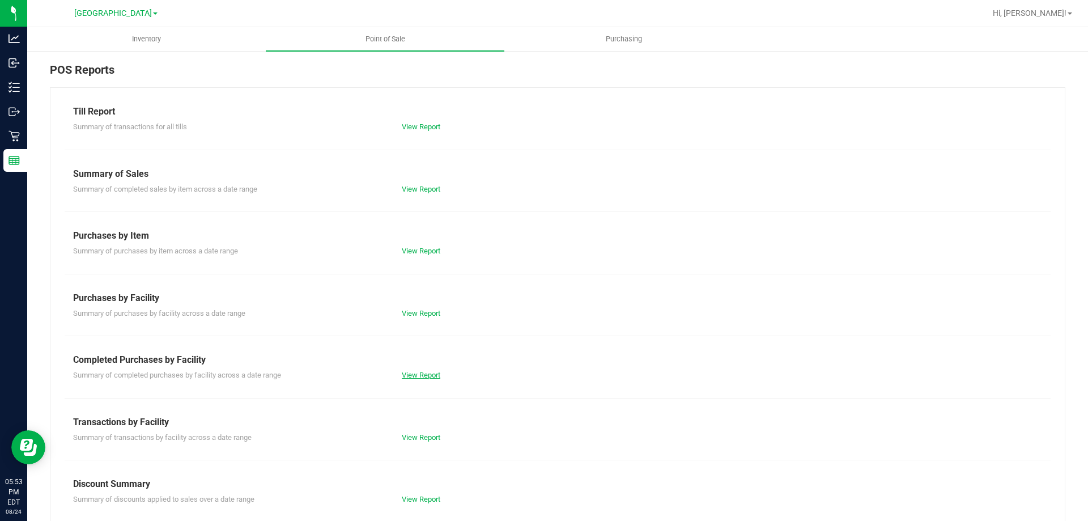
click at [425, 371] on link "View Report" at bounding box center [421, 375] width 39 height 8
